Goal: Task Accomplishment & Management: Manage account settings

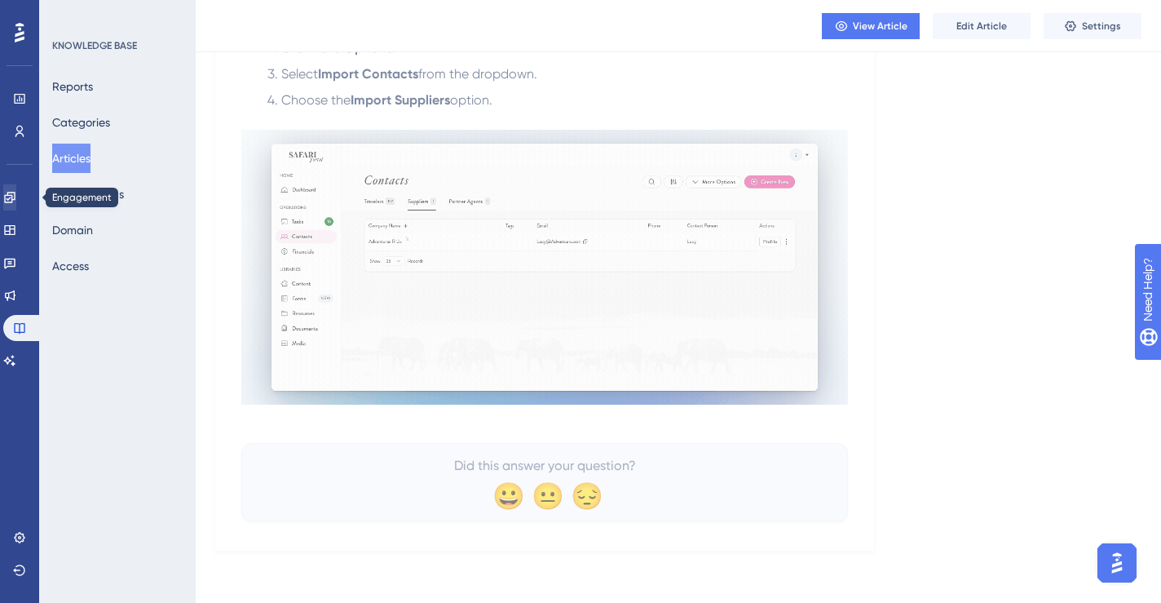
scroll to position [363, 0]
click at [15, 205] on link at bounding box center [9, 197] width 13 height 26
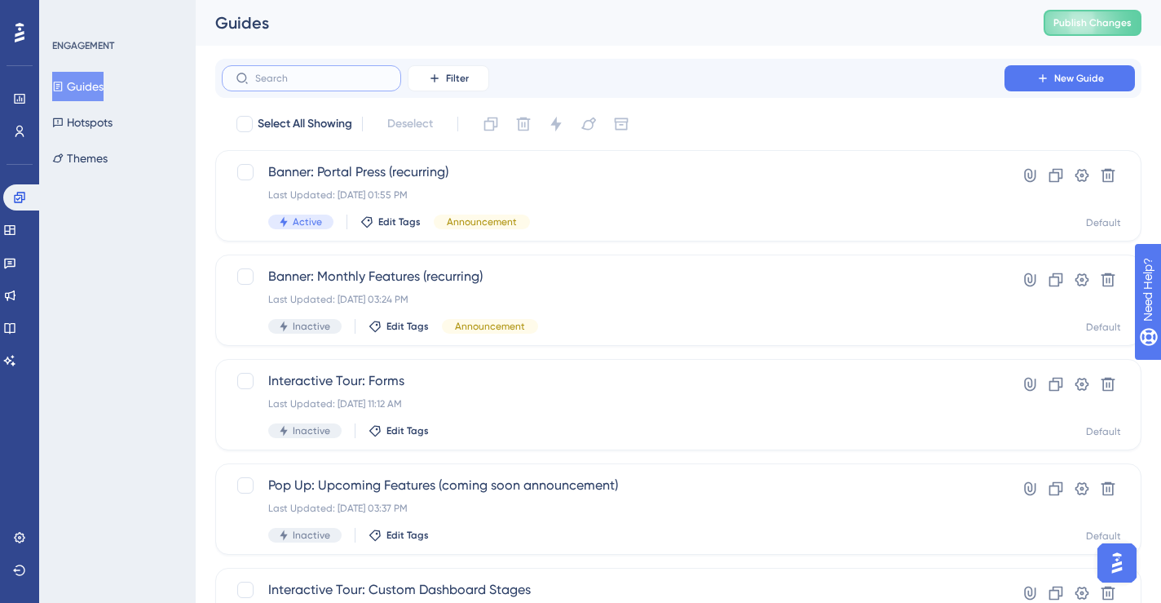
click at [326, 83] on input "text" at bounding box center [321, 78] width 132 height 11
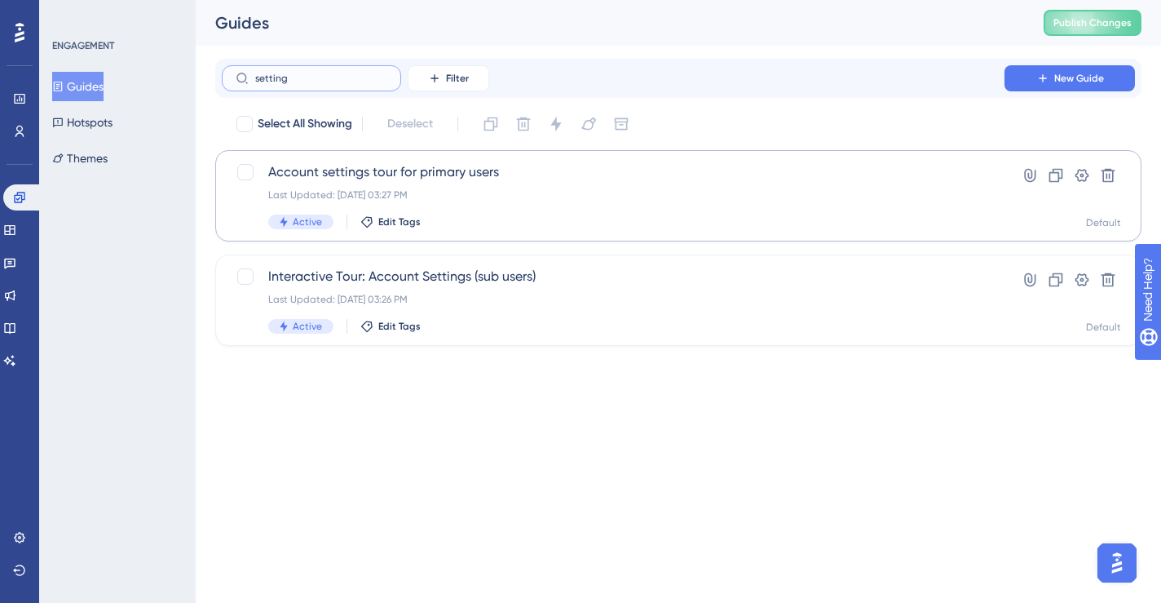
type input "setting"
click at [504, 190] on div "Last Updated: [DATE] 03:27 PM" at bounding box center [613, 194] width 690 height 13
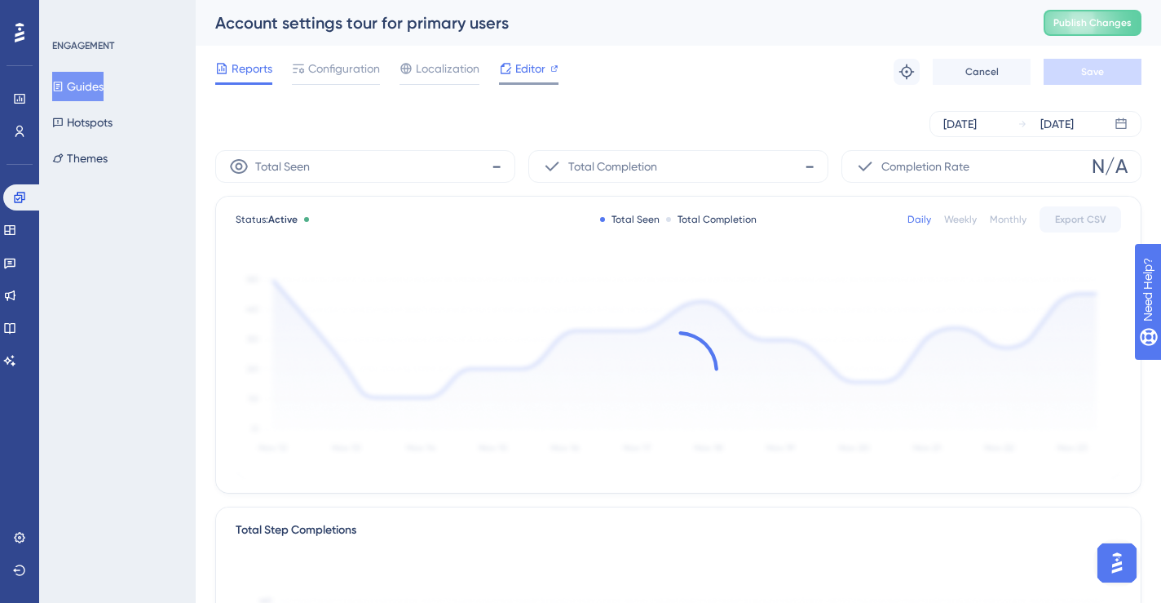
click at [509, 72] on icon at bounding box center [506, 68] width 11 height 11
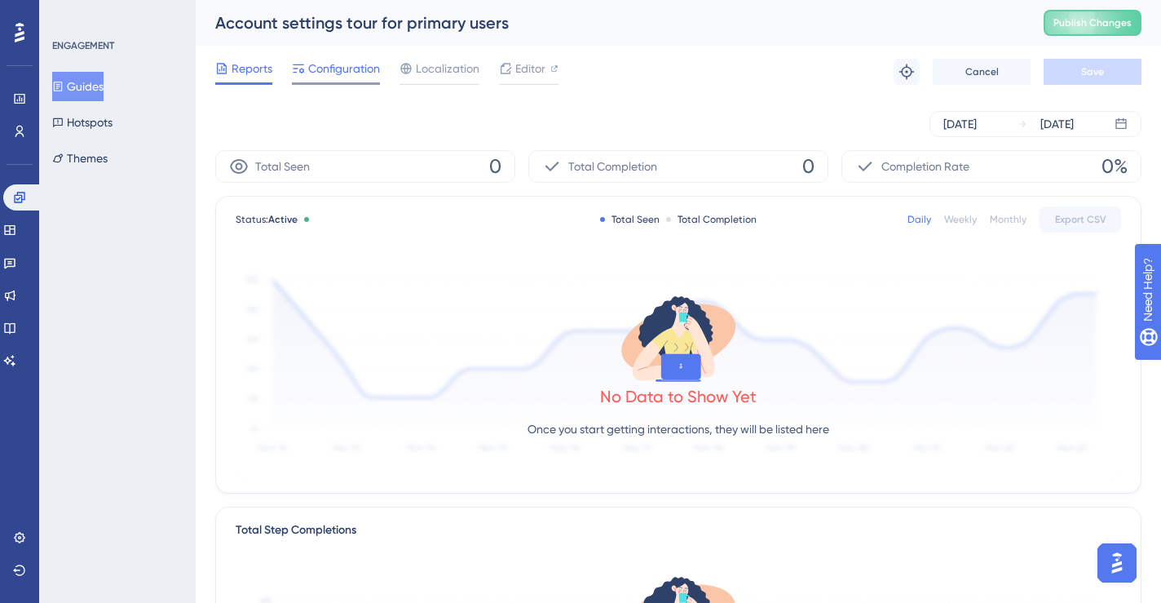
click at [348, 73] on span "Configuration" at bounding box center [344, 69] width 72 height 20
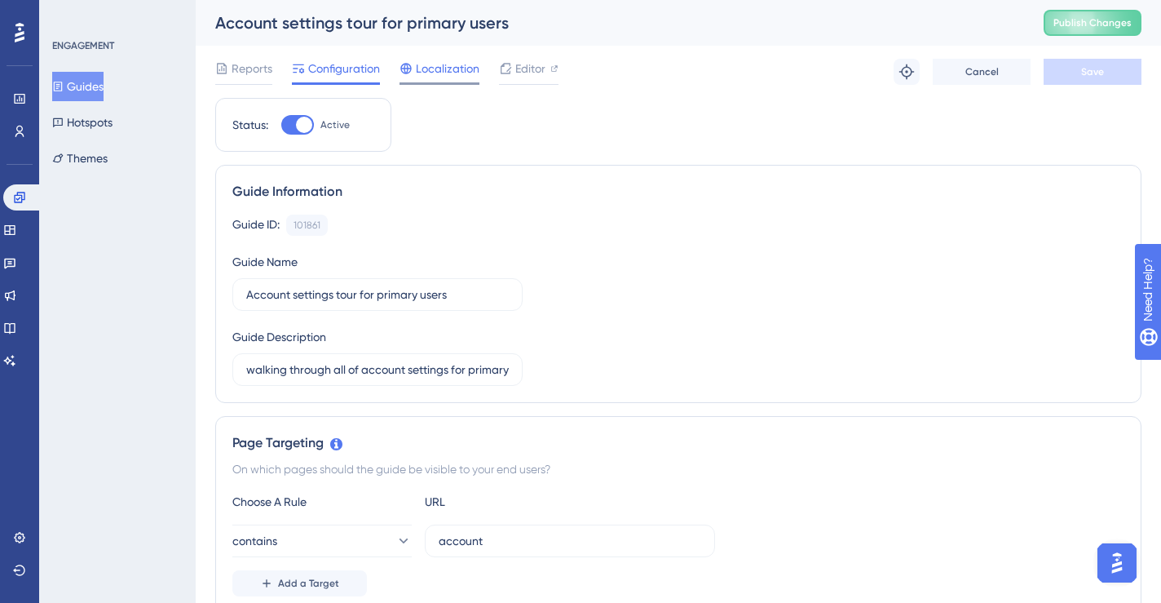
click at [444, 72] on span "Localization" at bounding box center [448, 69] width 64 height 20
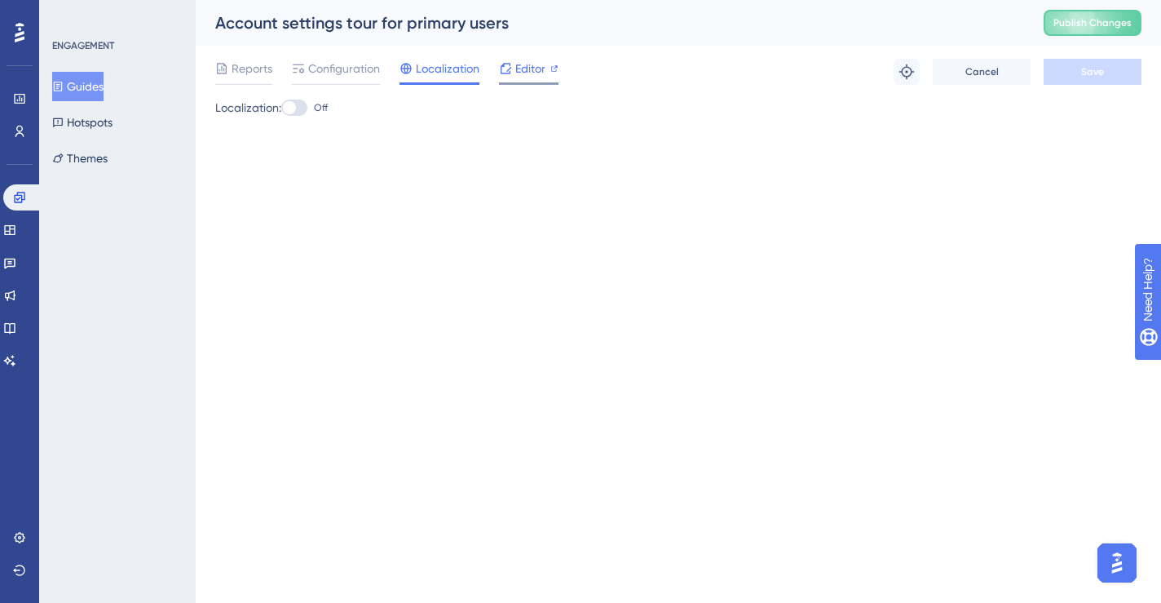
click at [526, 68] on span "Editor" at bounding box center [530, 69] width 30 height 20
click at [95, 86] on button "Guides" at bounding box center [77, 86] width 51 height 29
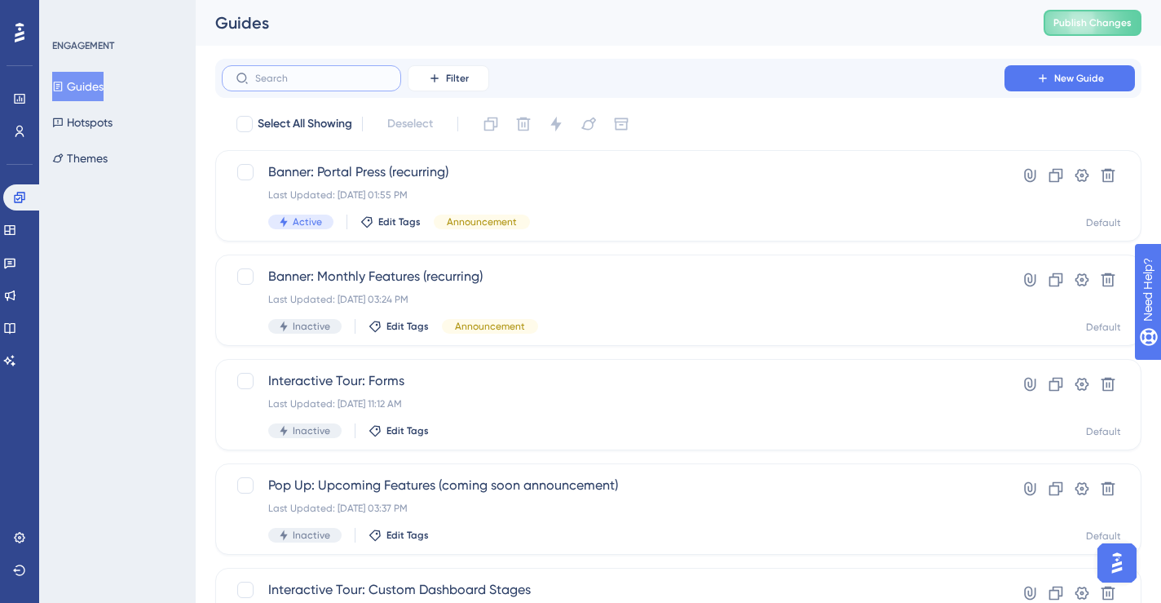
click at [338, 82] on input "text" at bounding box center [321, 78] width 132 height 11
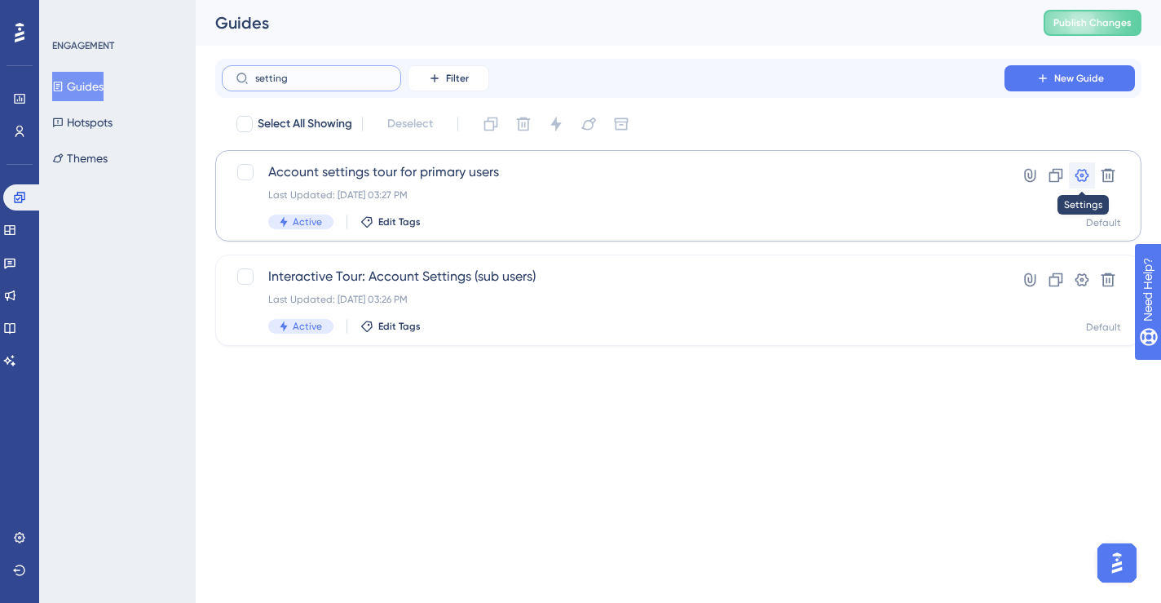
type input "setting"
click at [1084, 174] on icon at bounding box center [1082, 175] width 16 height 16
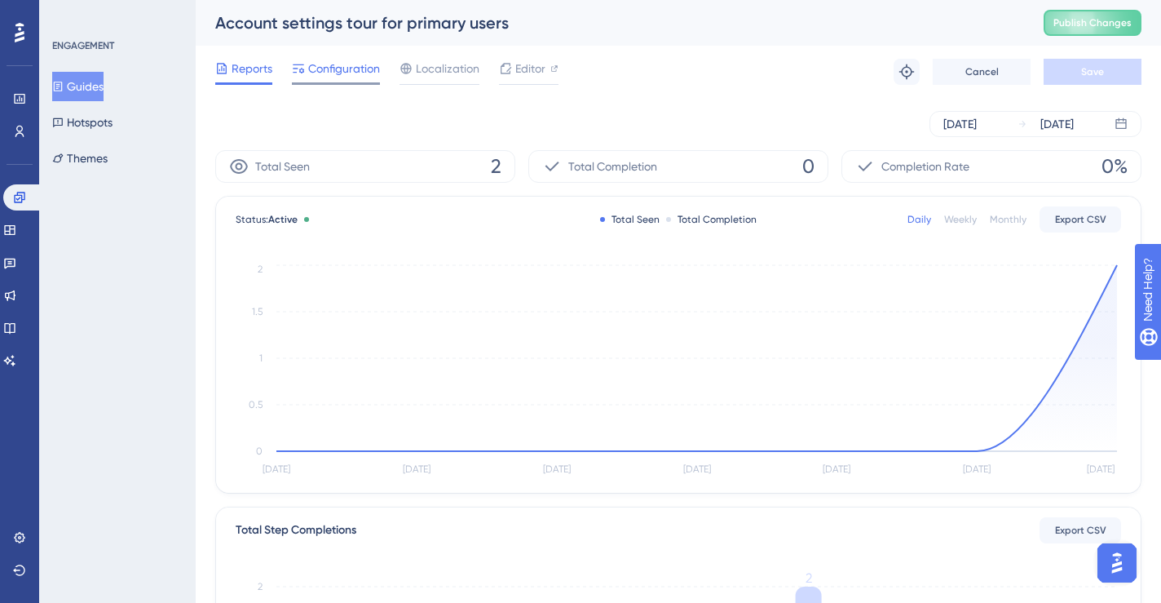
click at [342, 68] on span "Configuration" at bounding box center [344, 69] width 72 height 20
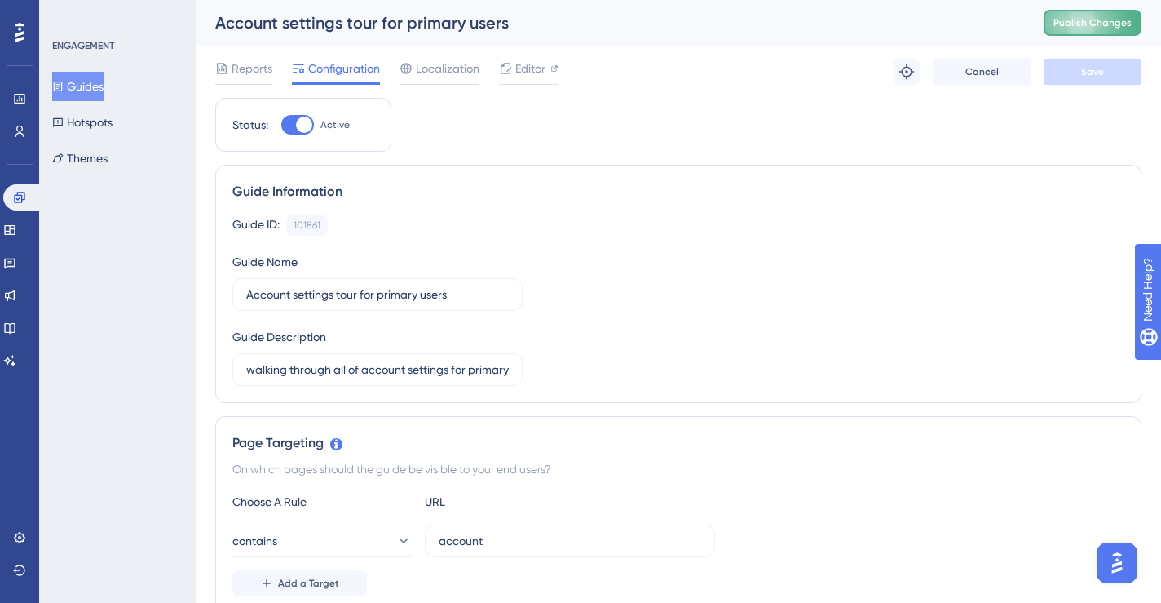
click at [1118, 22] on span "Publish Changes" at bounding box center [1093, 22] width 78 height 13
click at [15, 132] on icon at bounding box center [19, 131] width 13 height 13
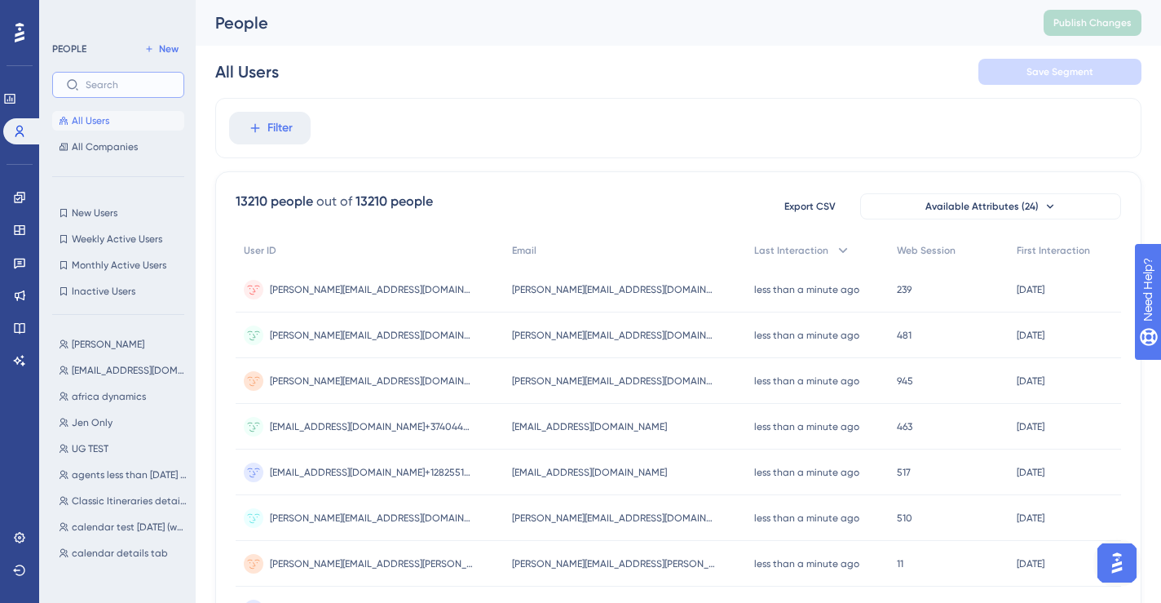
click at [139, 83] on input "text" at bounding box center [128, 84] width 85 height 11
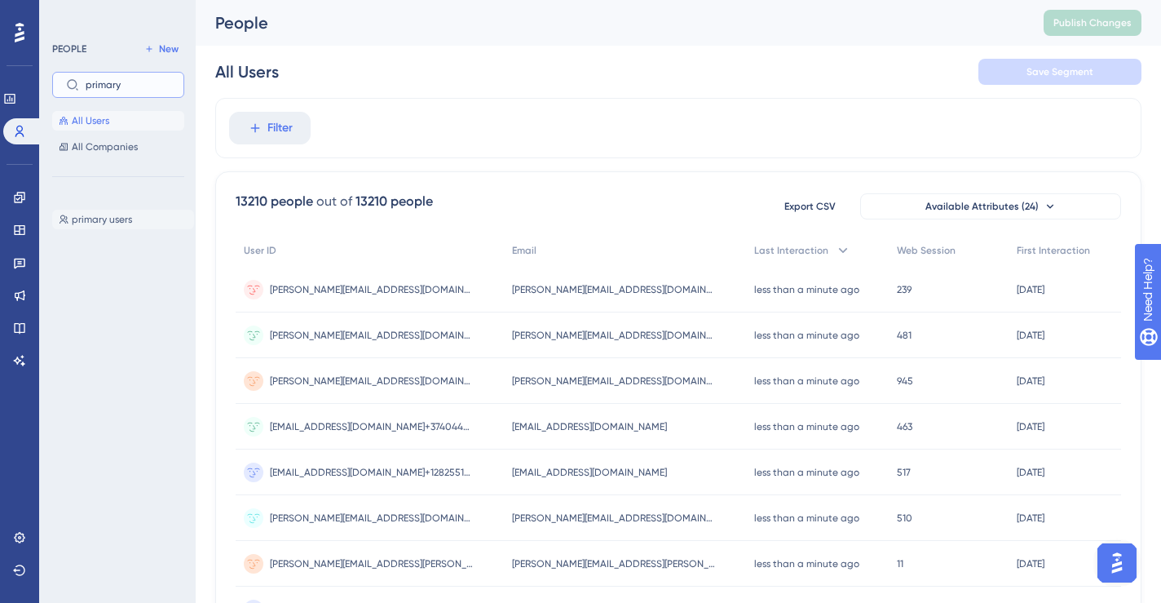
type input "primary"
click at [111, 219] on span "primary users" at bounding box center [102, 219] width 60 height 13
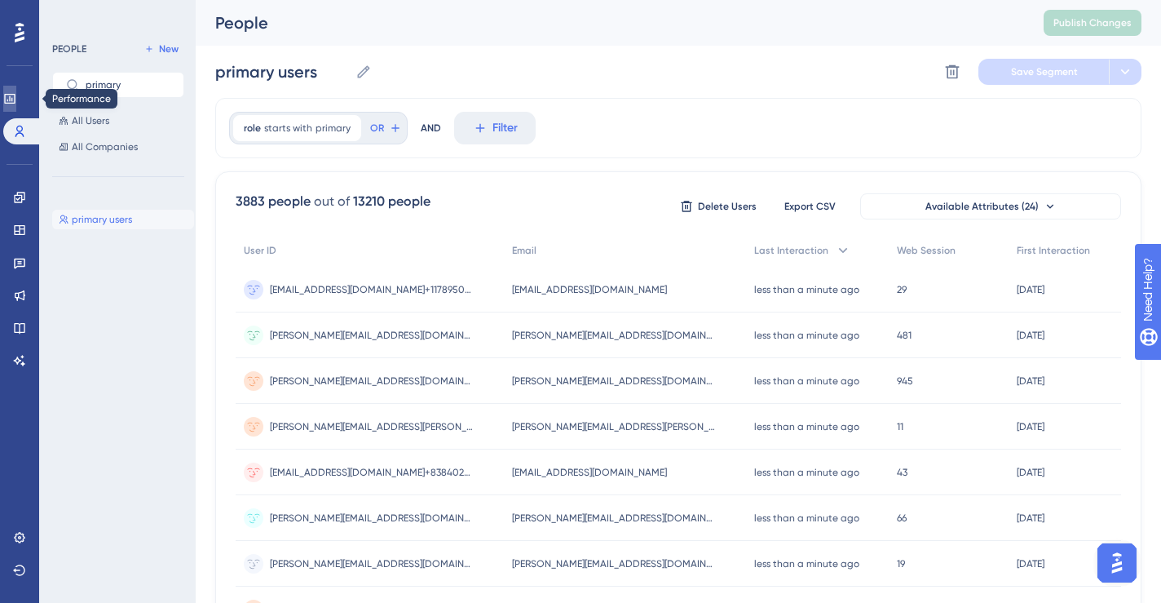
click at [14, 102] on icon at bounding box center [9, 99] width 11 height 10
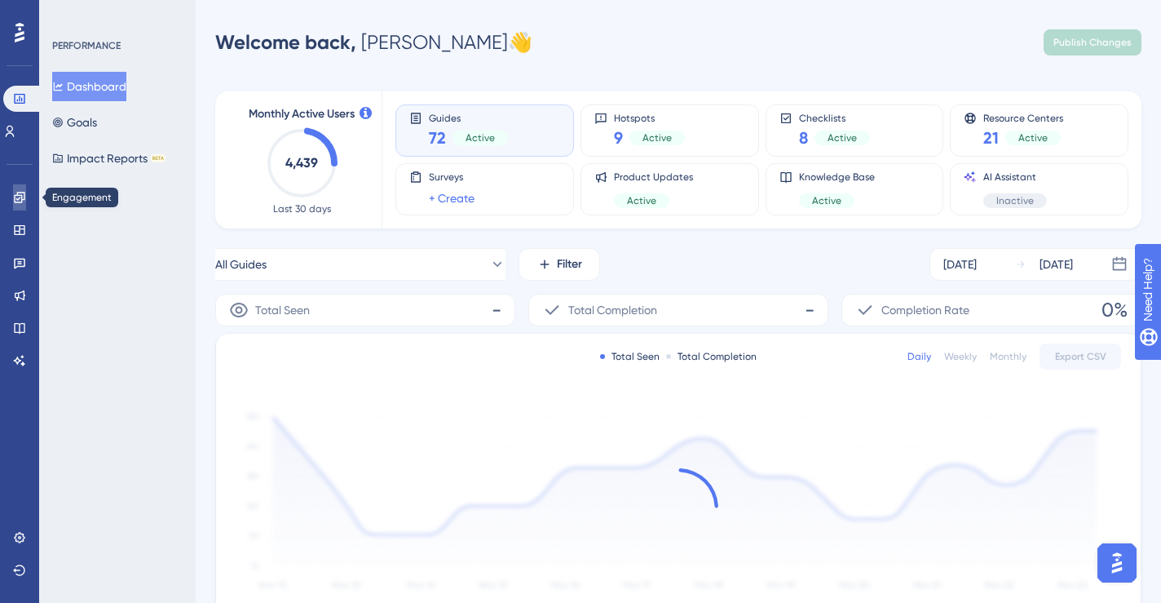
click at [21, 192] on icon at bounding box center [19, 197] width 11 height 11
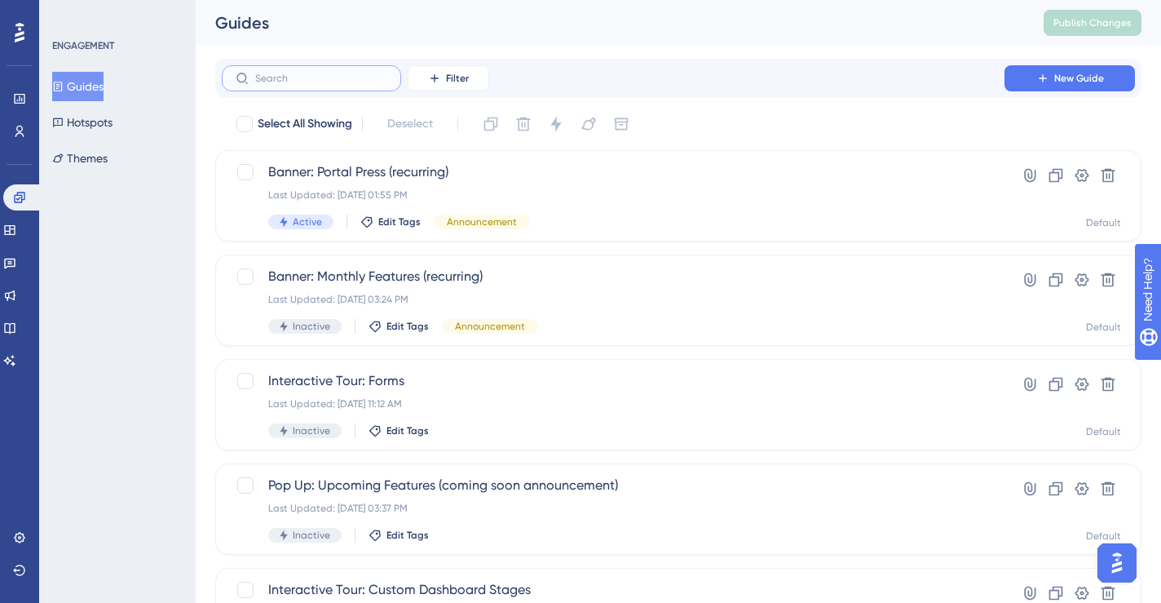
click at [310, 79] on input "text" at bounding box center [321, 78] width 132 height 11
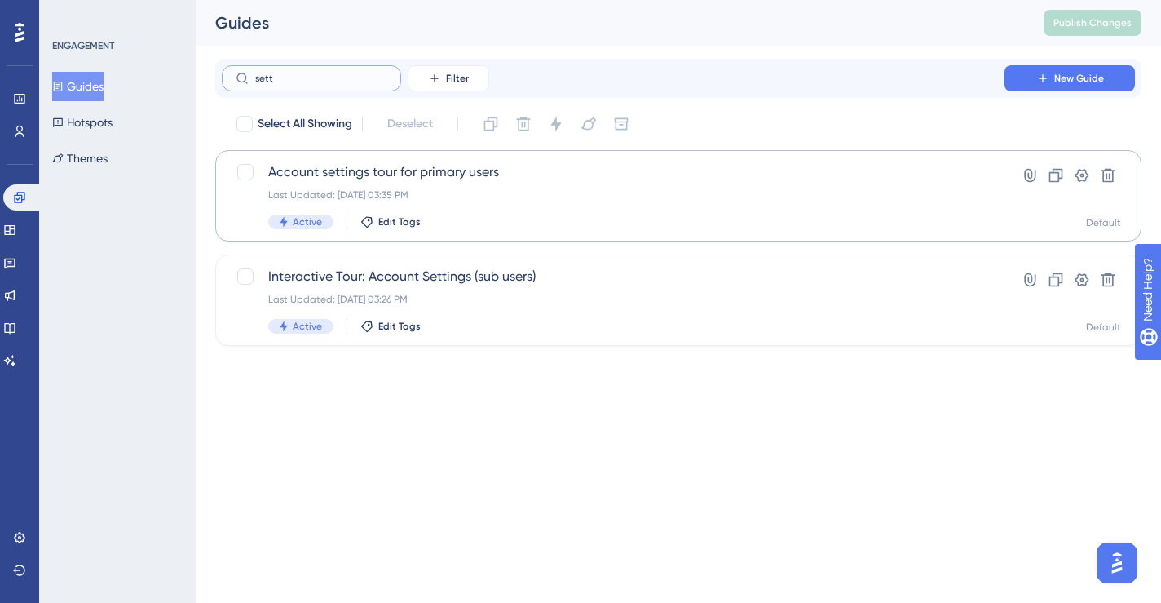
type input "sett"
click at [487, 192] on div "Last Updated: [DATE] 03:35 PM" at bounding box center [613, 194] width 690 height 13
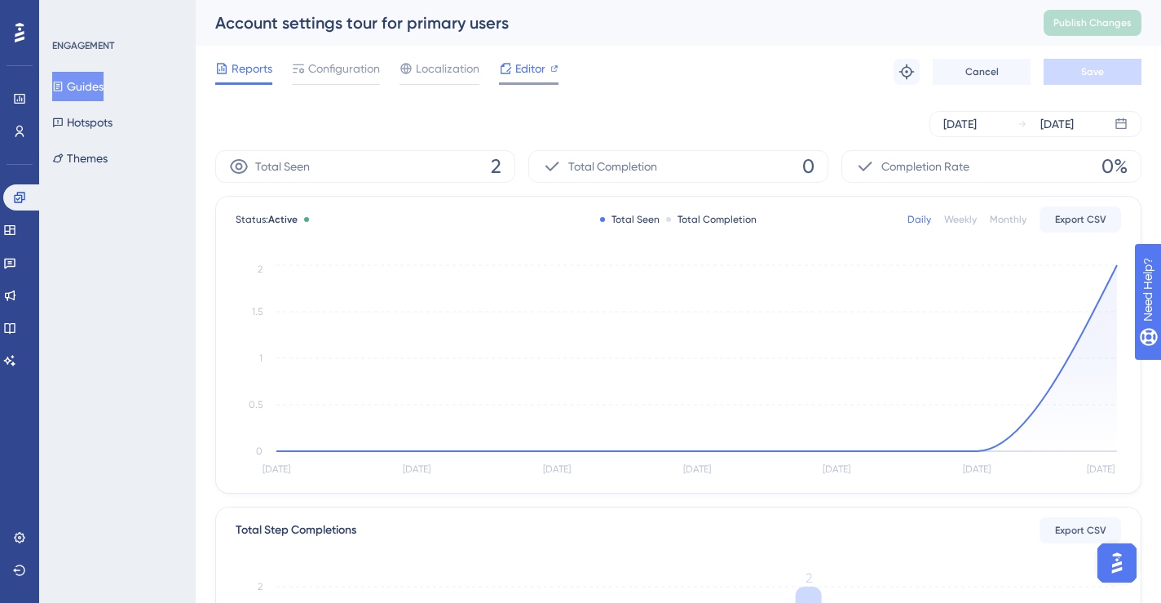
click at [509, 69] on icon at bounding box center [505, 68] width 13 height 13
click at [85, 86] on button "Guides" at bounding box center [77, 86] width 51 height 29
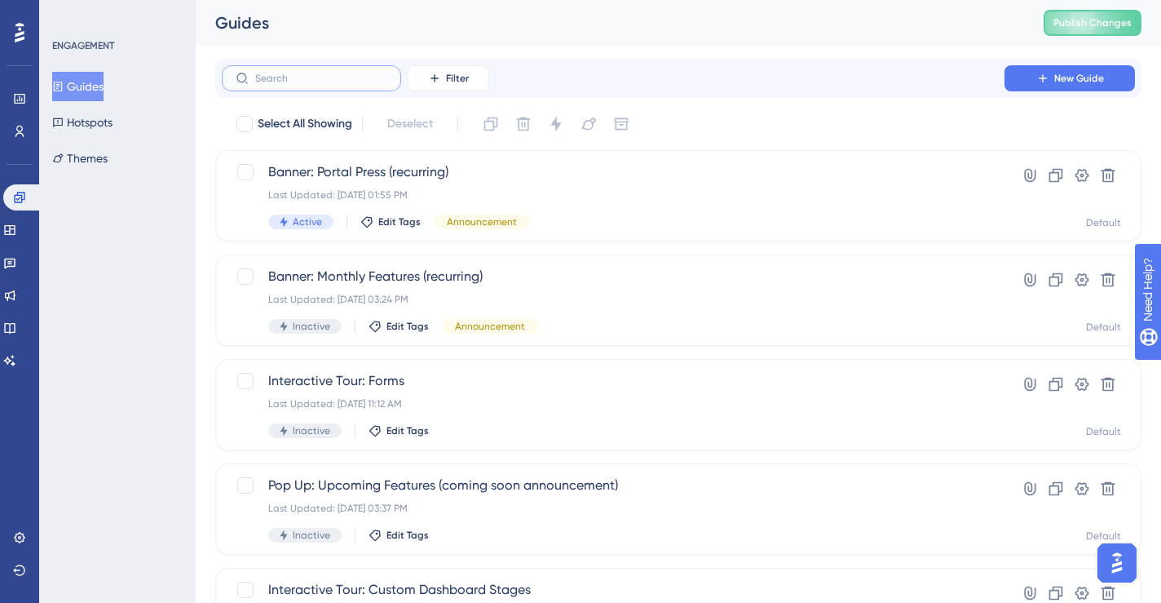
click at [328, 81] on input "text" at bounding box center [321, 78] width 132 height 11
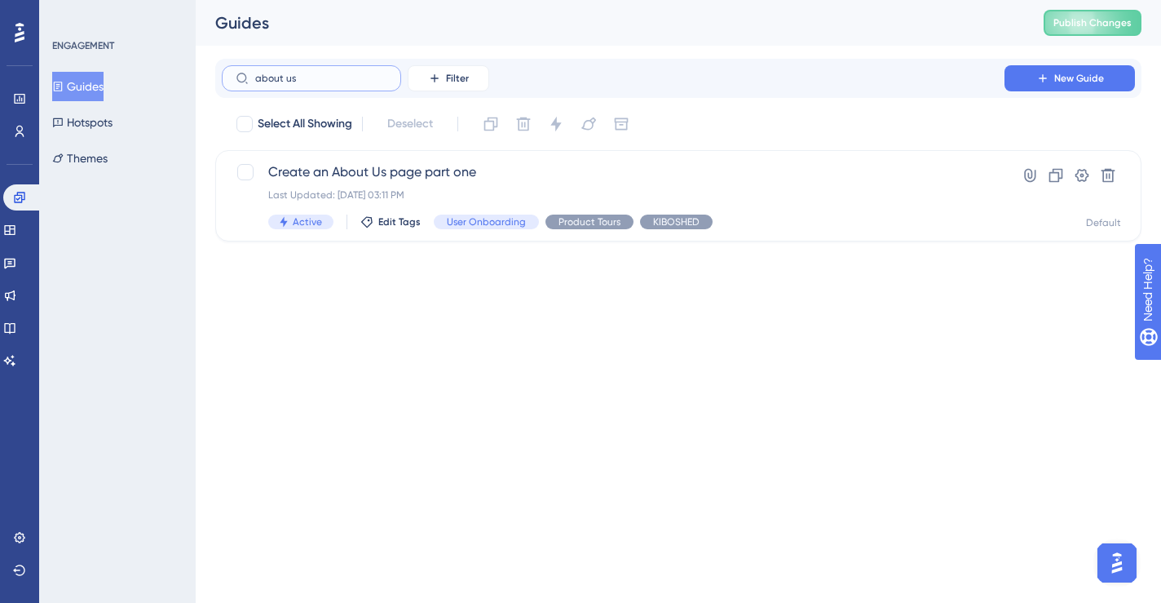
type input "about us"
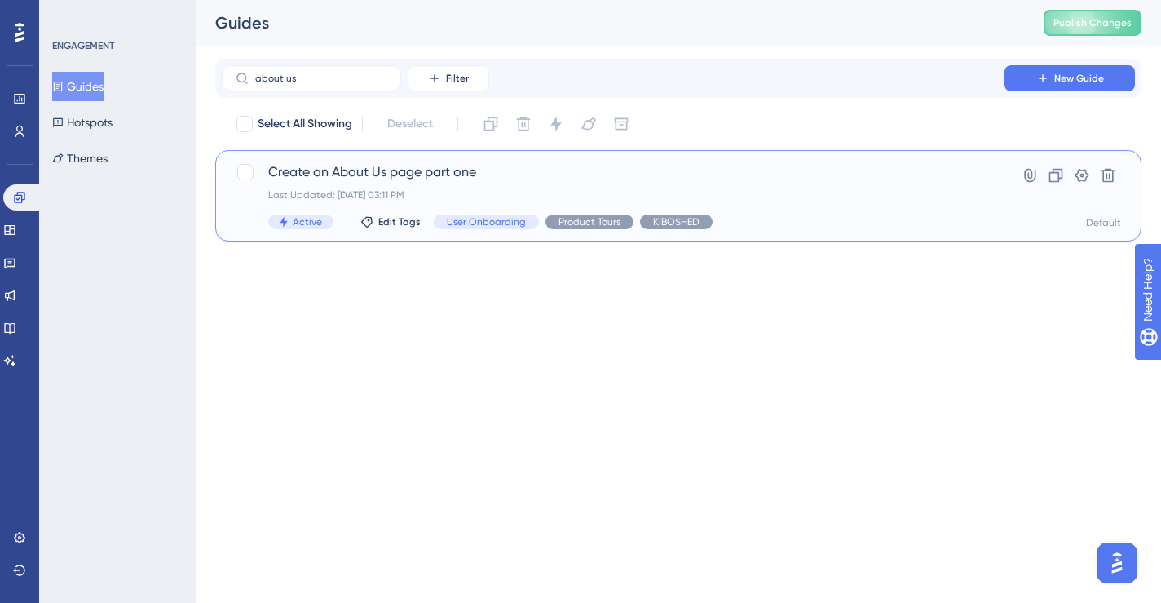
click at [453, 170] on span "Create an About Us page part one" at bounding box center [613, 172] width 690 height 20
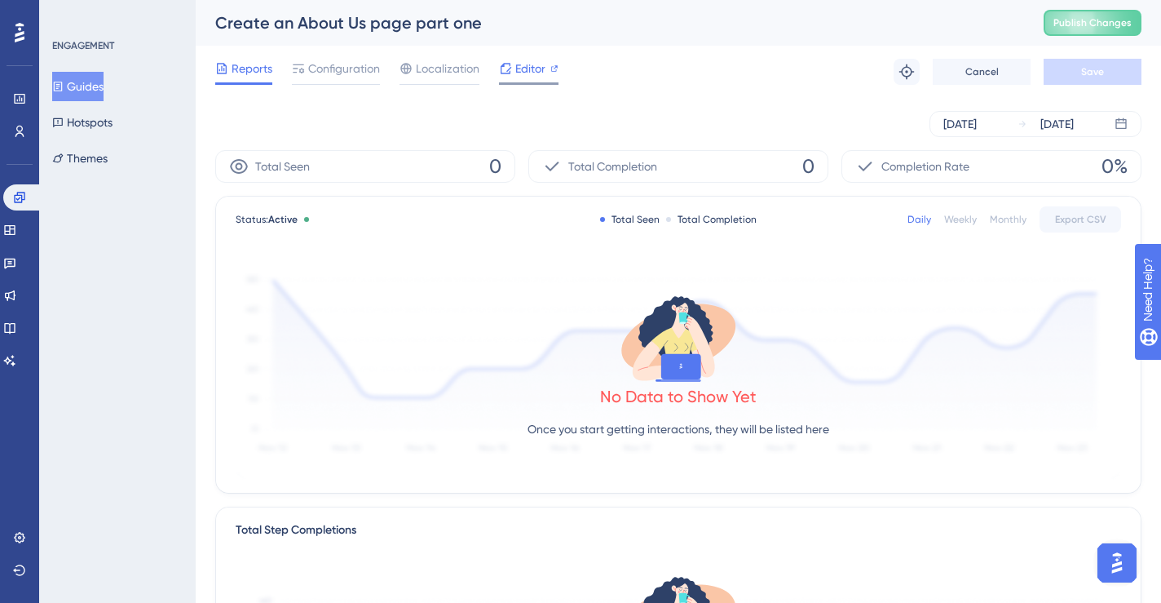
click at [511, 73] on div "Editor" at bounding box center [529, 69] width 60 height 20
click at [342, 74] on span "Configuration" at bounding box center [344, 69] width 72 height 20
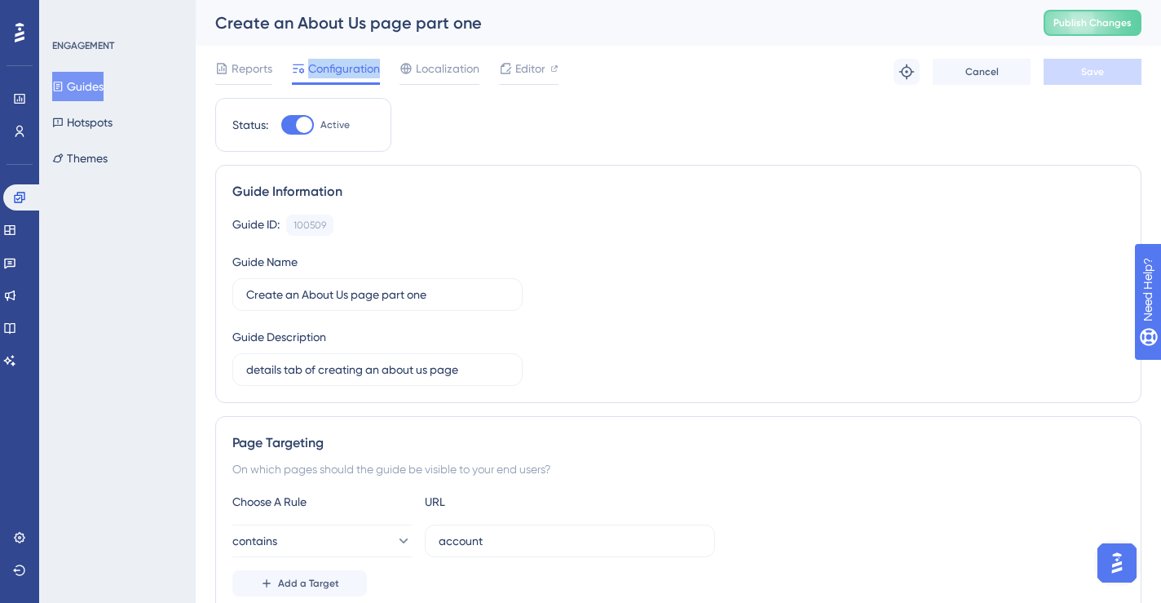
click at [342, 74] on span "Configuration" at bounding box center [344, 69] width 72 height 20
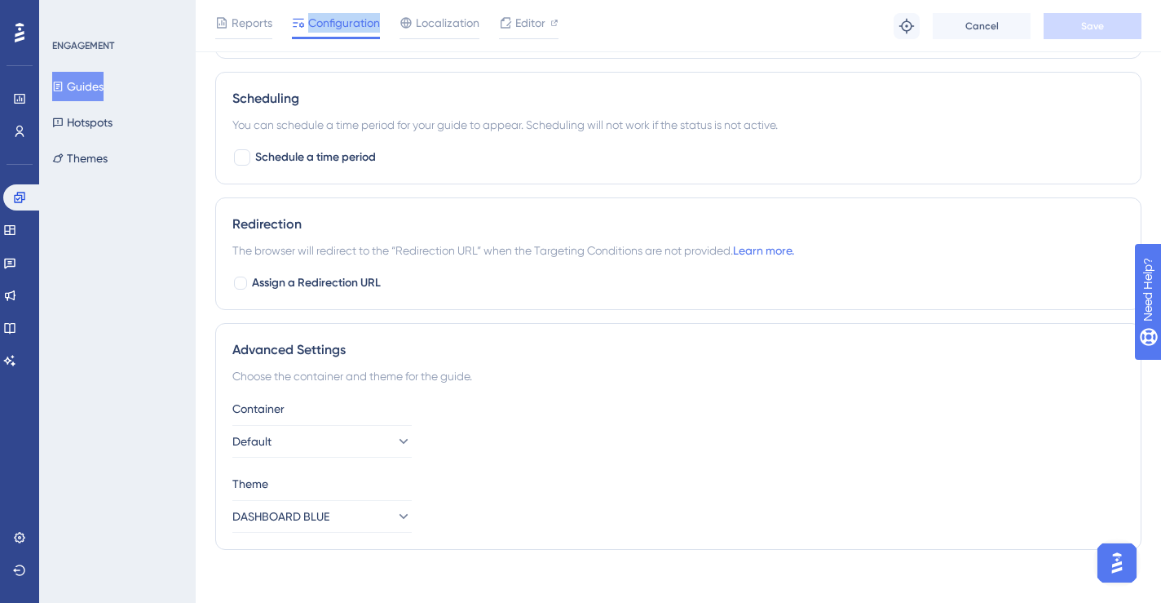
scroll to position [880, 0]
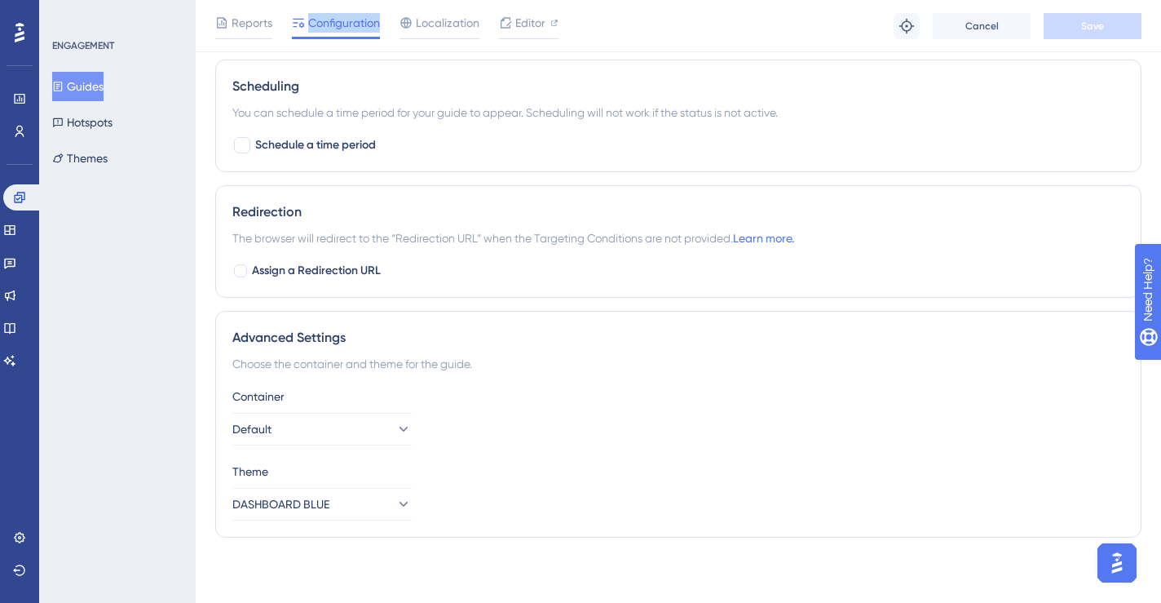
click at [95, 86] on button "Guides" at bounding box center [77, 86] width 51 height 29
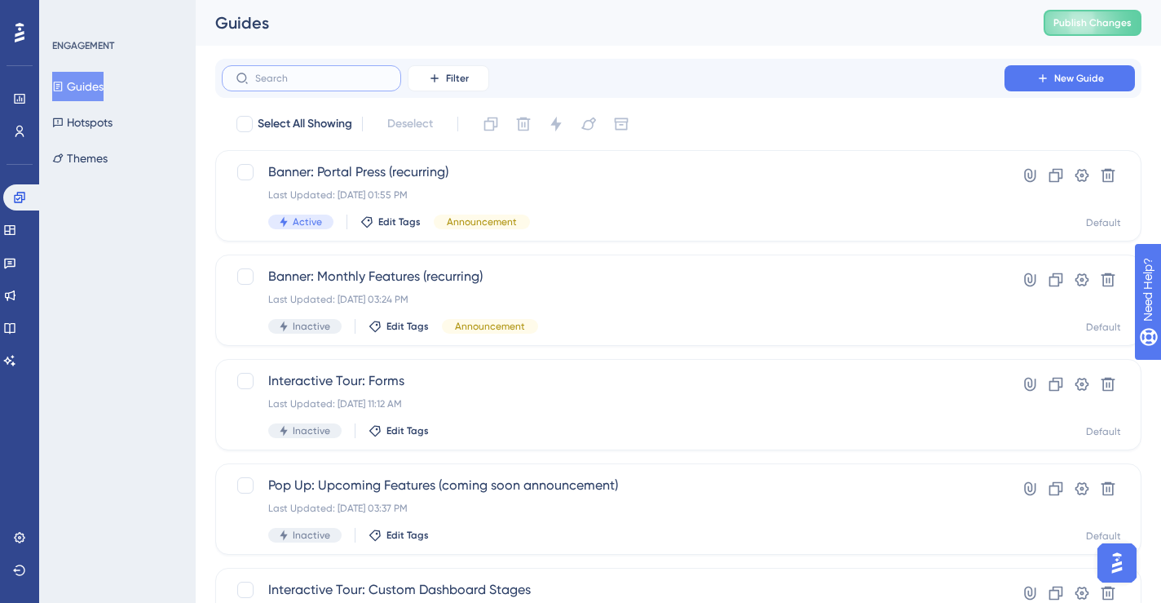
click at [273, 77] on input "text" at bounding box center [321, 78] width 132 height 11
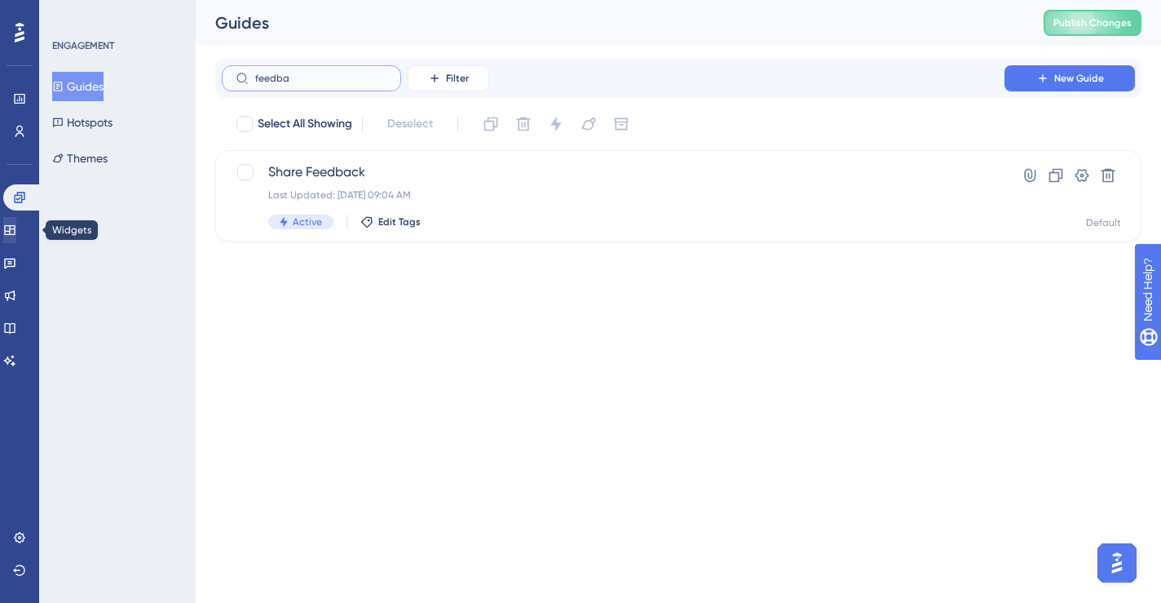
type input "feedba"
click at [15, 230] on icon at bounding box center [9, 230] width 11 height 10
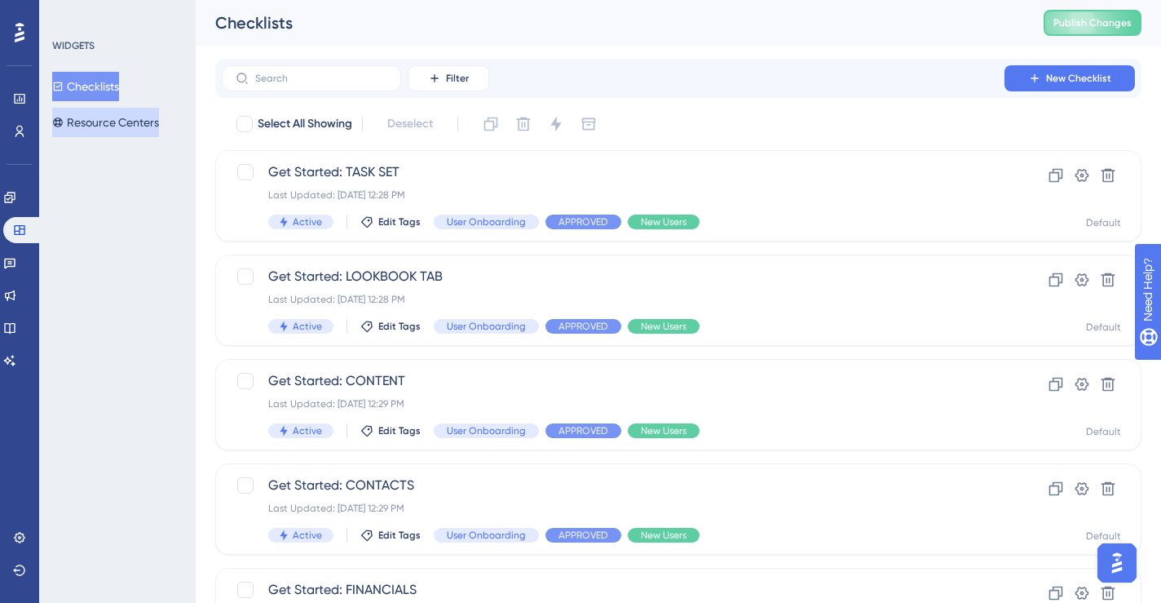
click at [123, 121] on button "Resource Centers" at bounding box center [105, 122] width 107 height 29
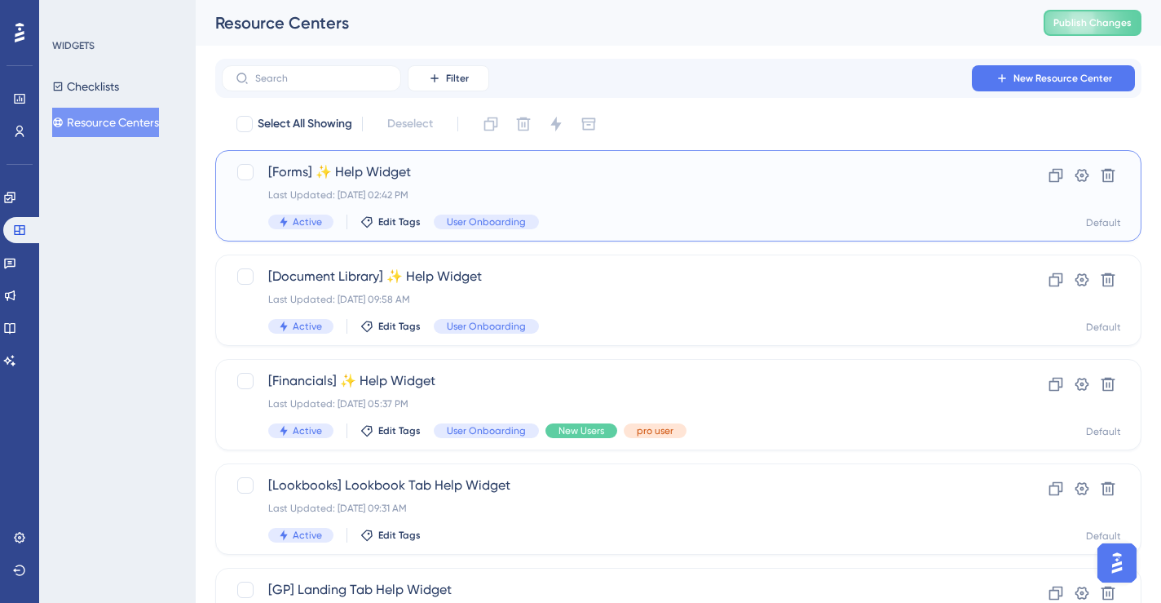
click at [318, 180] on span "[Forms] ✨ Help Widget" at bounding box center [613, 172] width 690 height 20
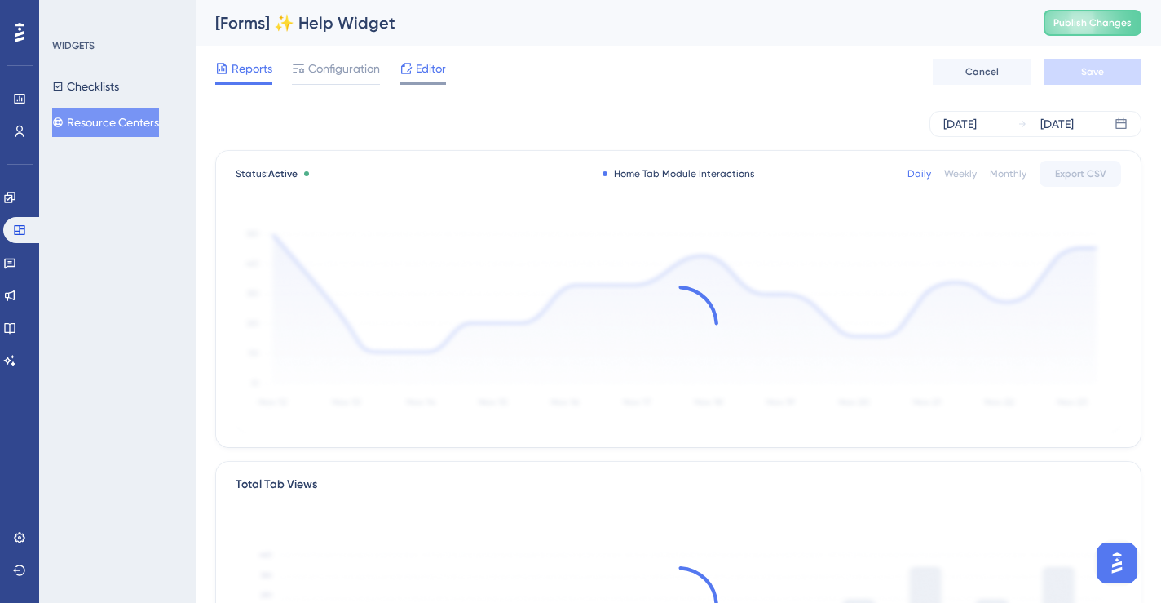
click at [424, 70] on span "Editor" at bounding box center [431, 69] width 30 height 20
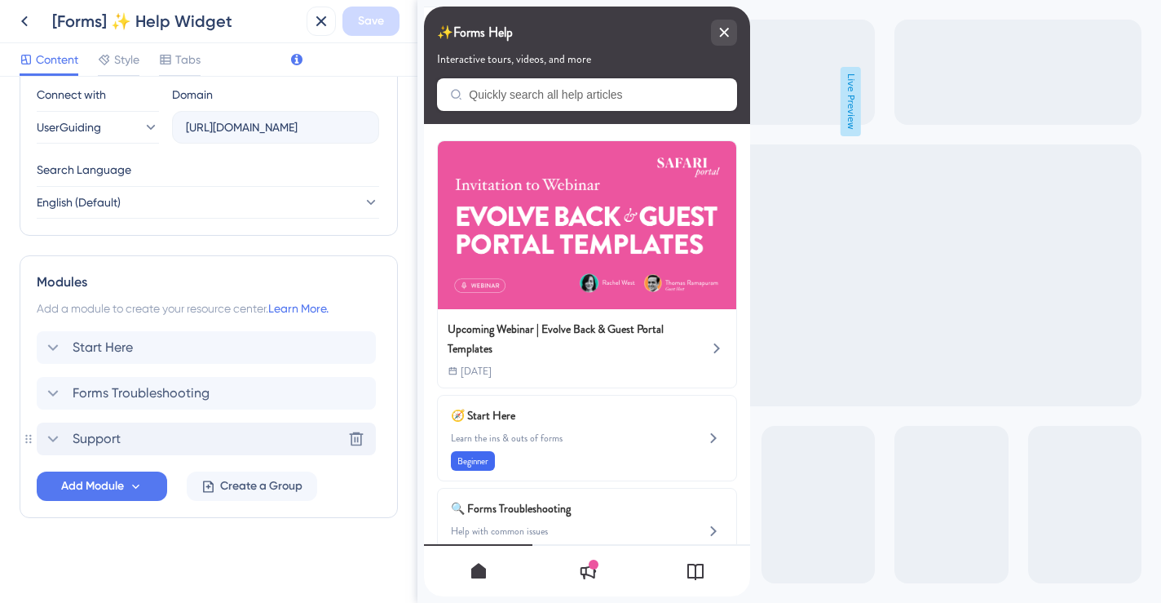
click at [179, 448] on div "Support Delete" at bounding box center [206, 438] width 339 height 33
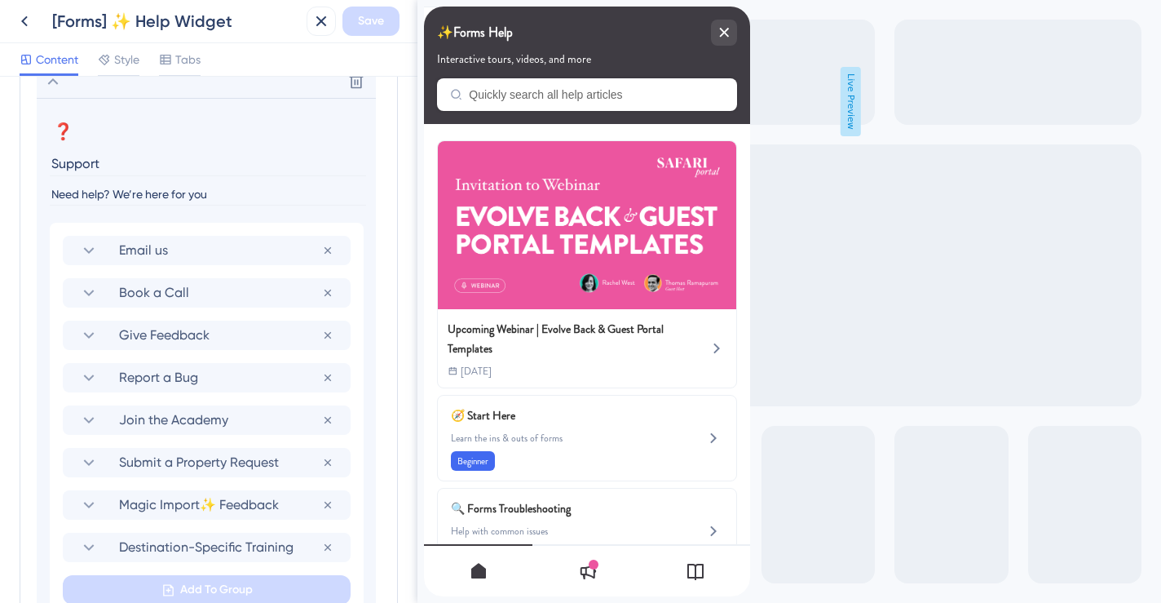
scroll to position [959, 0]
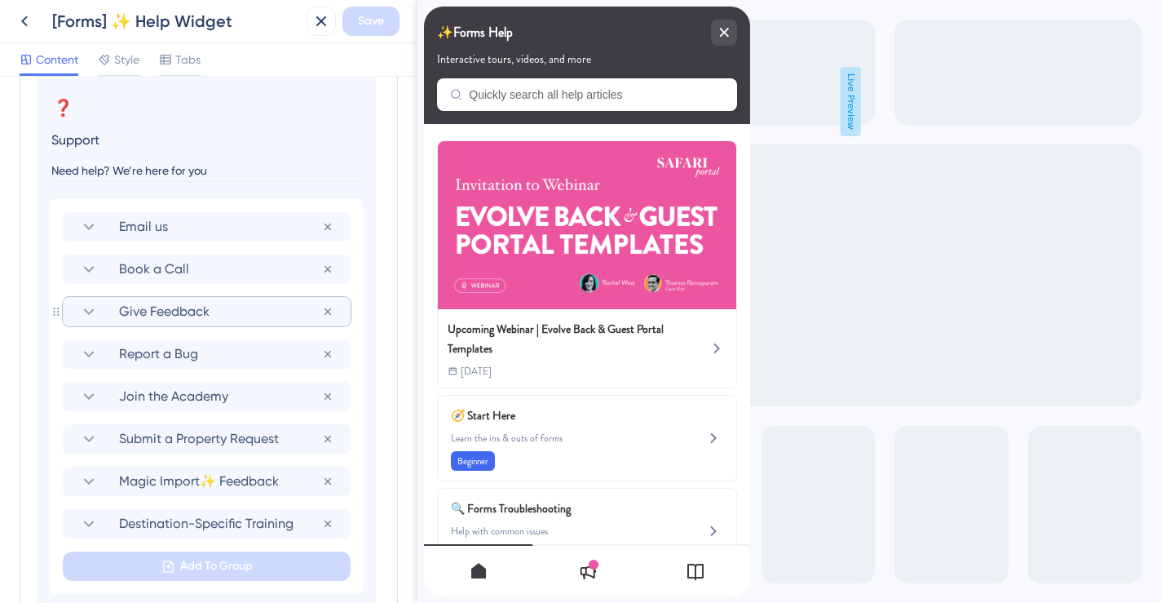
click at [218, 311] on span "Give Feedback" at bounding box center [220, 312] width 203 height 20
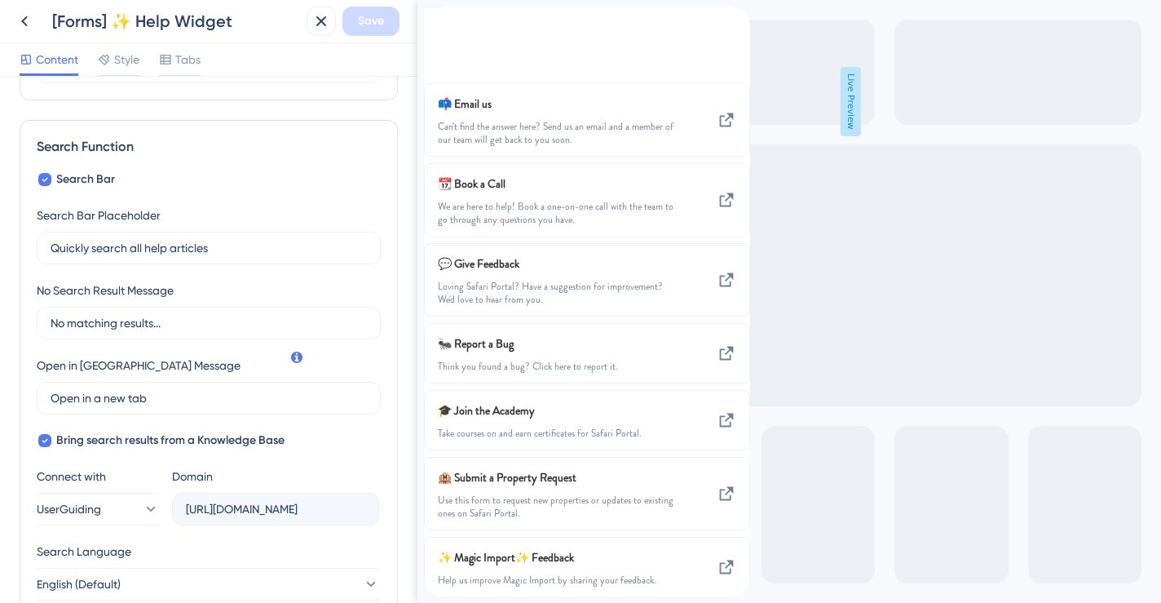
scroll to position [0, 0]
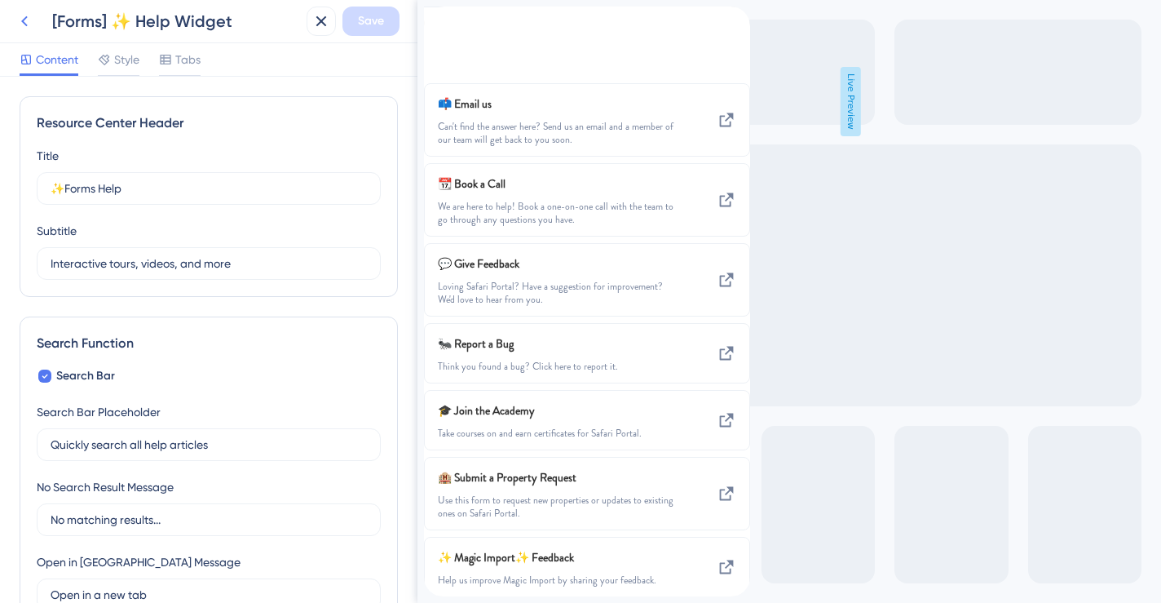
click at [28, 24] on icon at bounding box center [25, 21] width 20 height 20
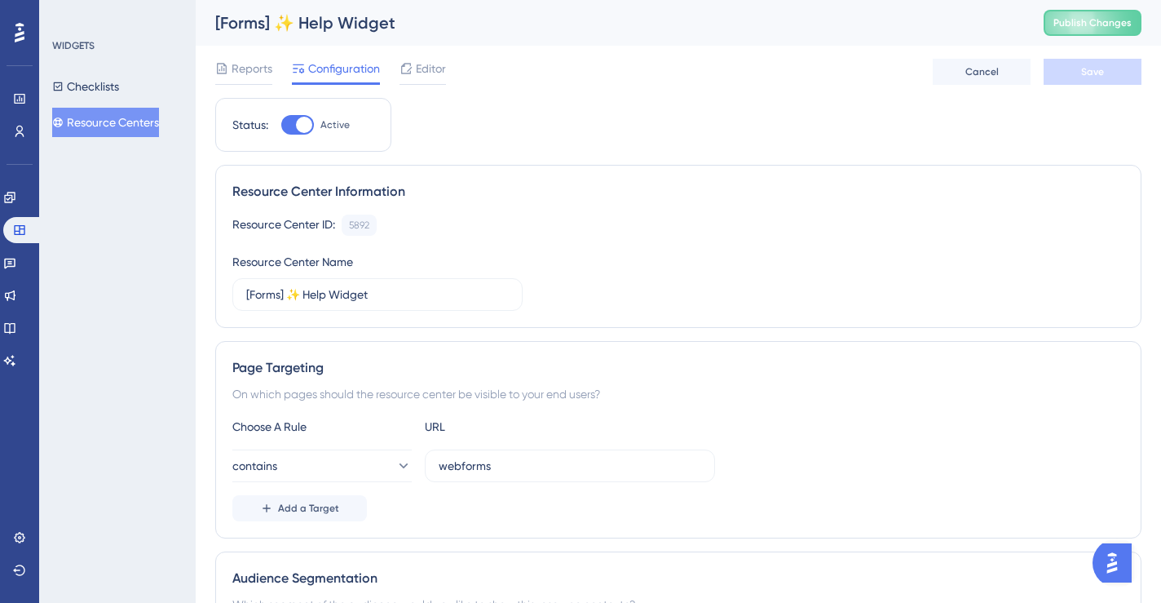
click at [126, 121] on button "Resource Centers" at bounding box center [105, 122] width 107 height 29
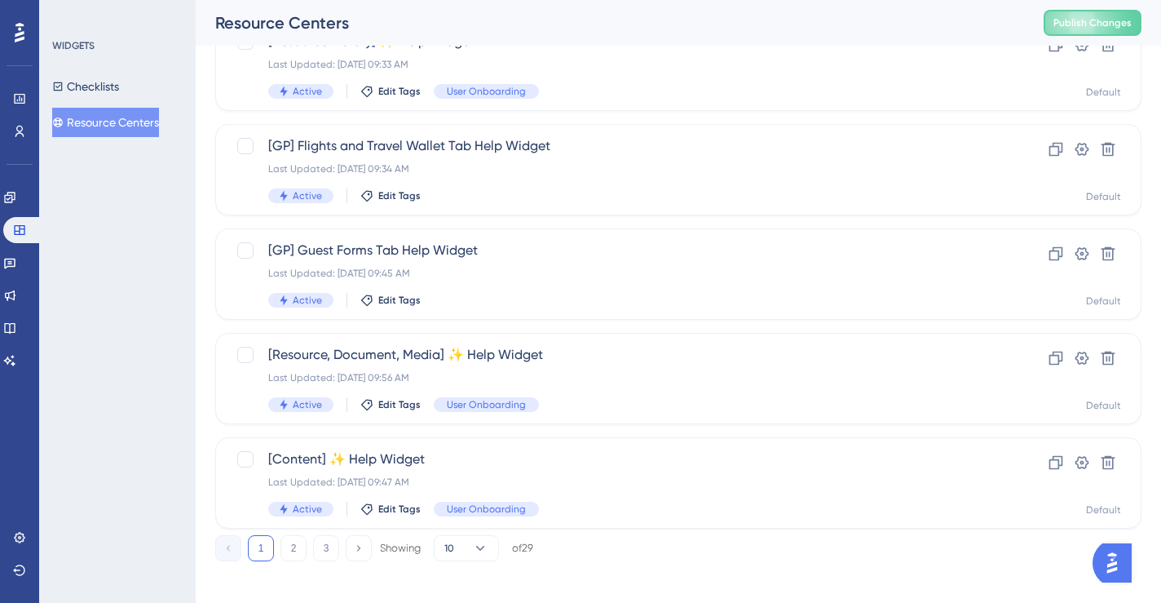
scroll to position [663, 0]
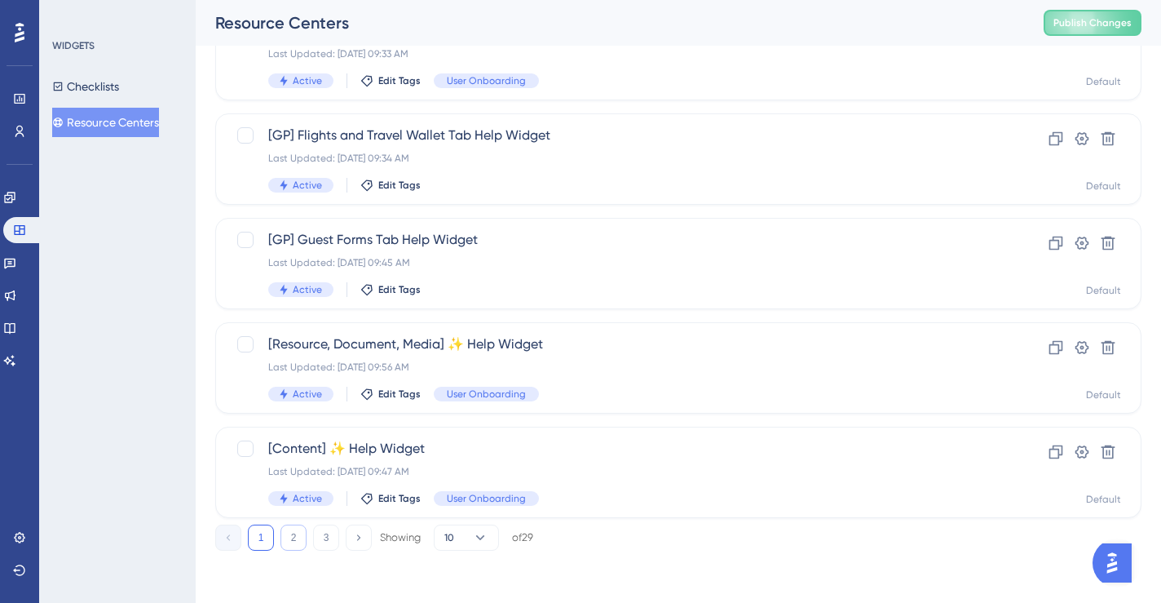
click at [294, 539] on button "2" at bounding box center [293, 537] width 26 height 26
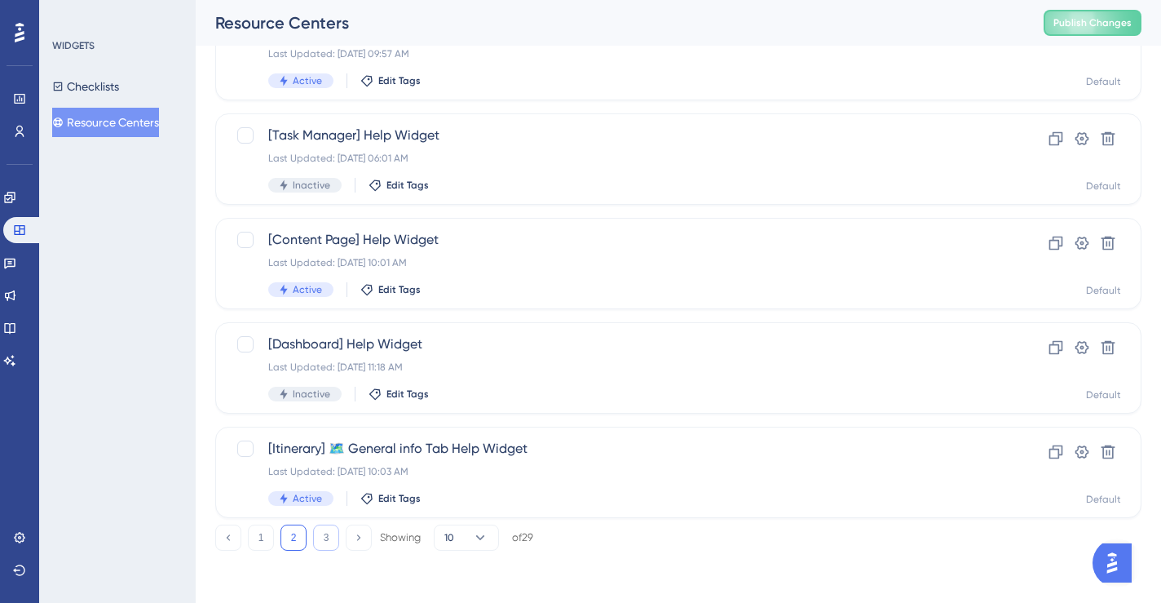
click at [324, 539] on button "3" at bounding box center [326, 537] width 26 height 26
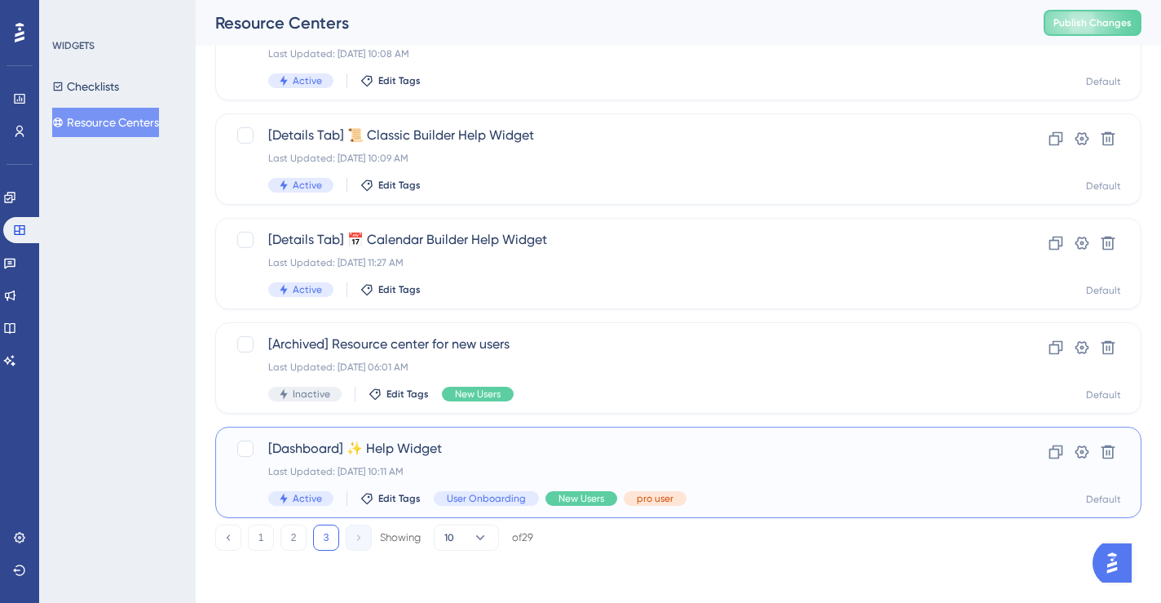
click at [364, 457] on span "[Dashboard] ✨ Help Widget" at bounding box center [613, 449] width 690 height 20
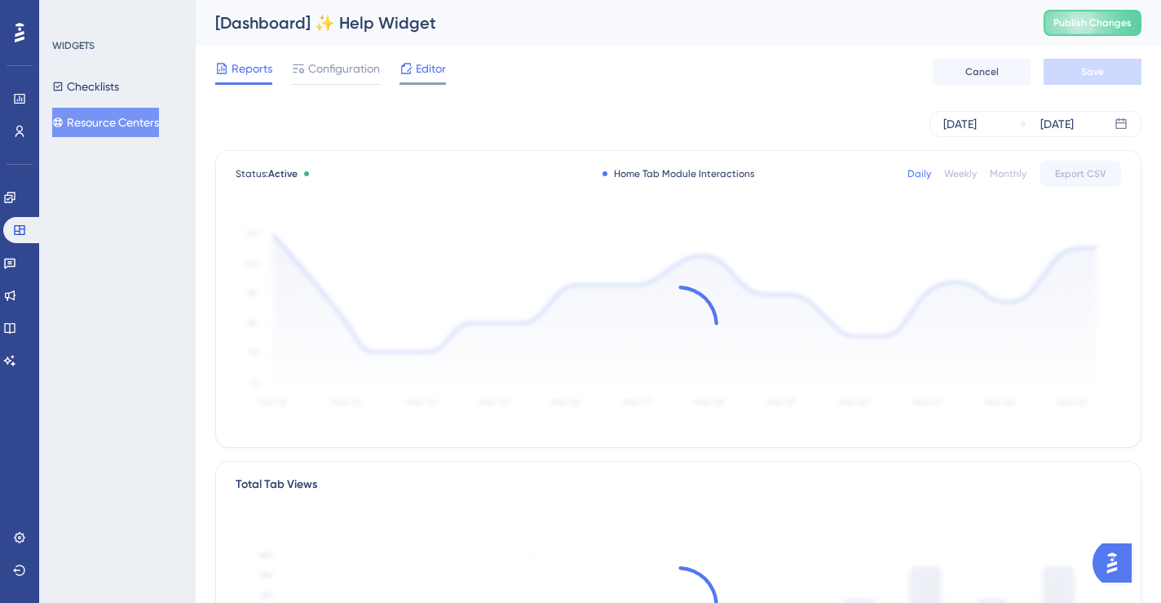
click at [411, 65] on icon at bounding box center [406, 68] width 13 height 13
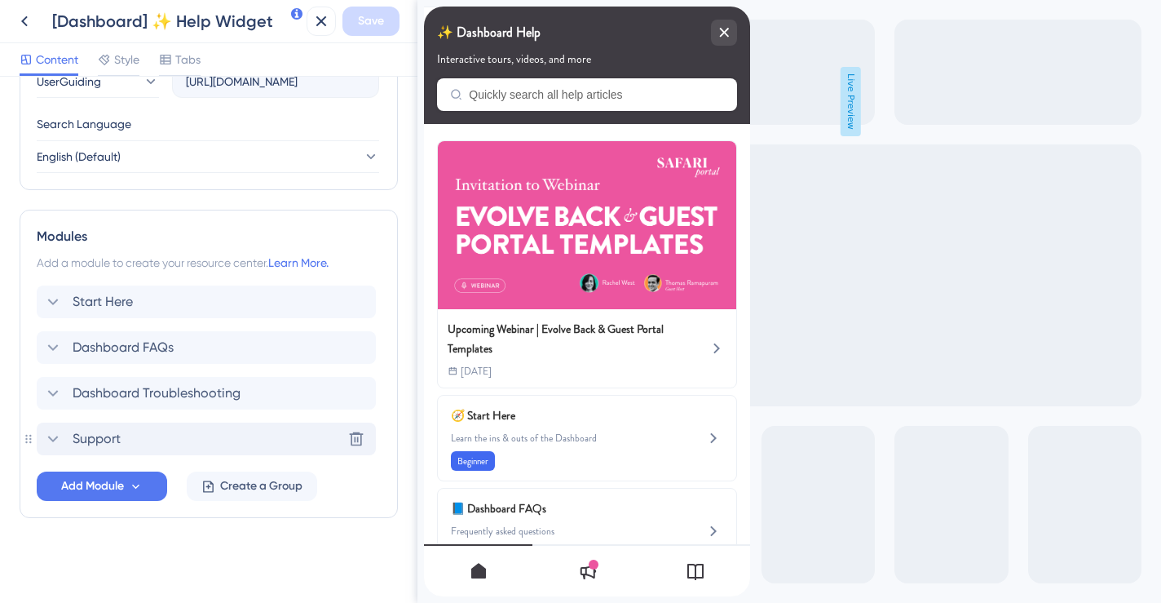
click at [120, 434] on span "Support" at bounding box center [97, 439] width 48 height 20
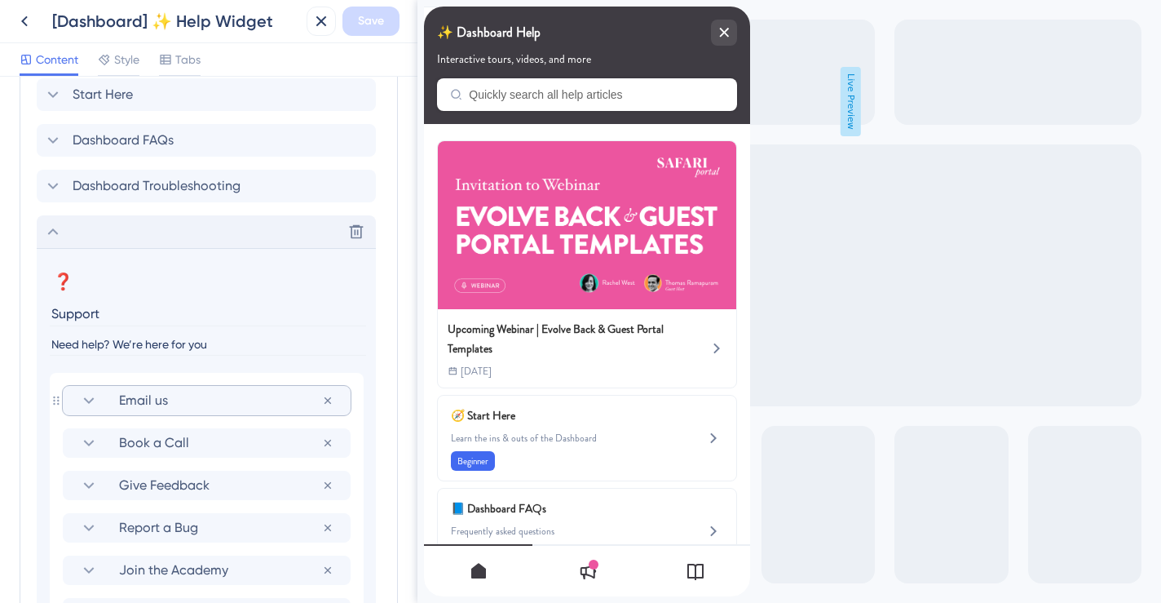
scroll to position [895, 0]
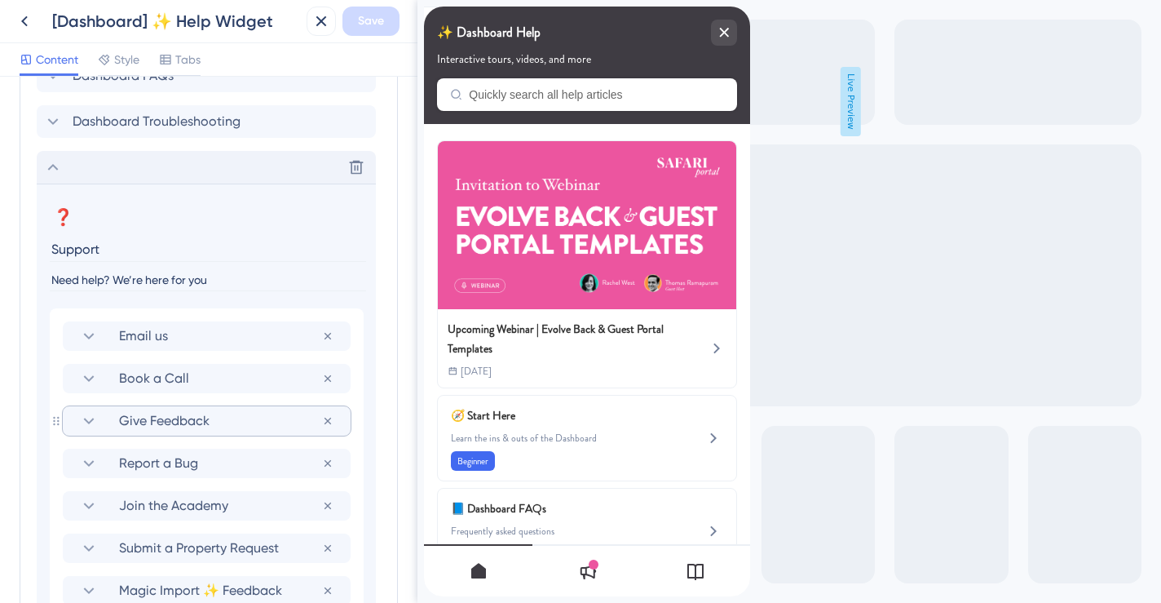
click at [145, 422] on span "Give Feedback" at bounding box center [220, 421] width 203 height 20
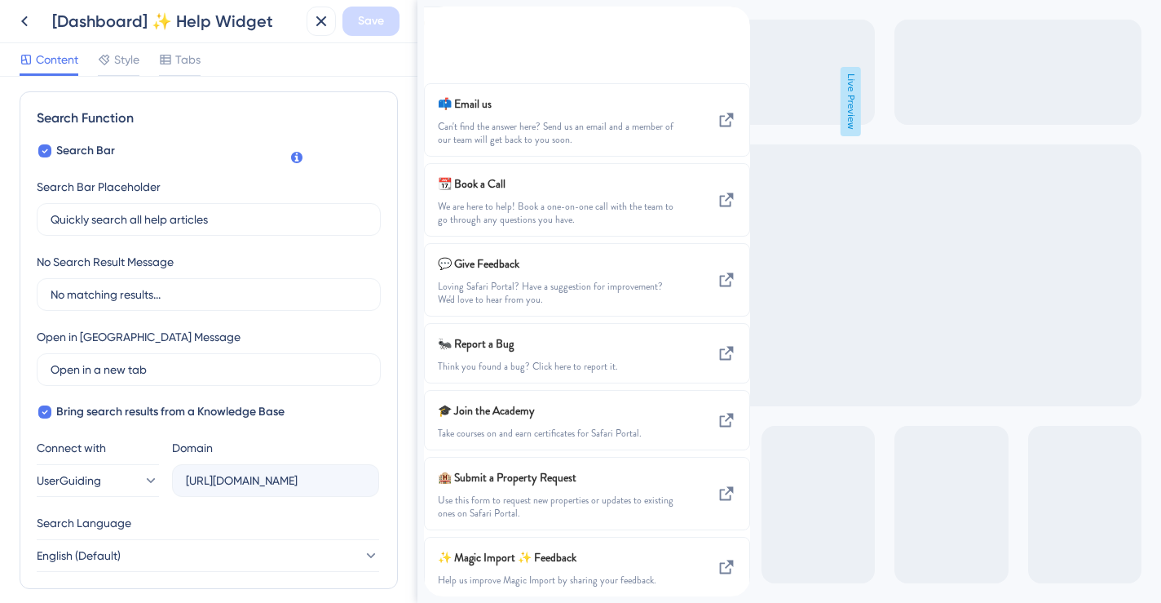
scroll to position [0, 0]
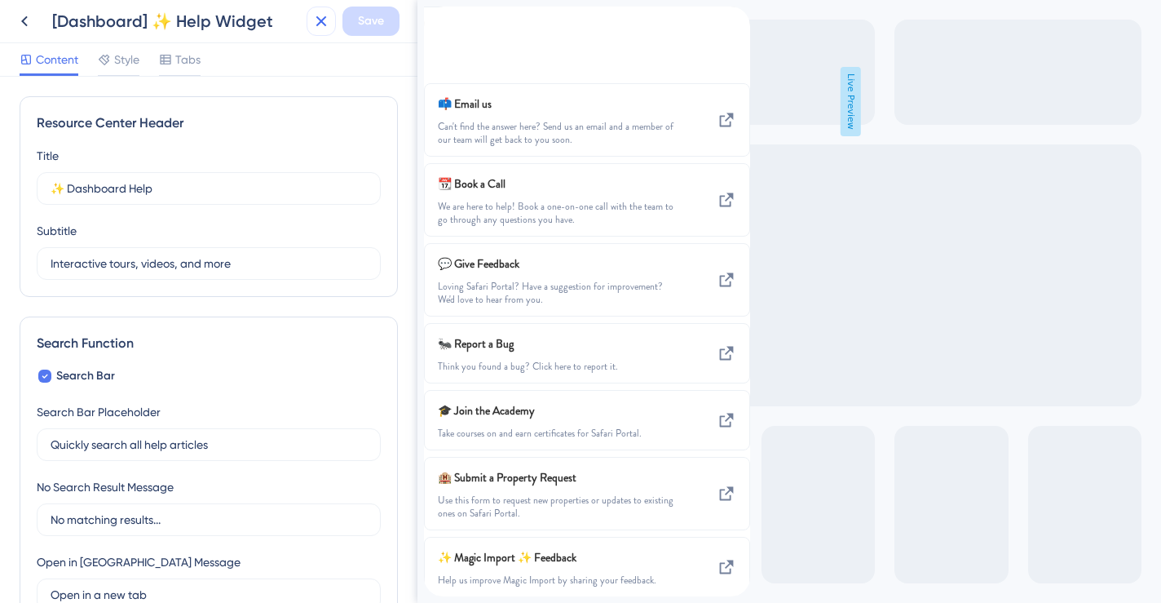
click at [309, 22] on button at bounding box center [321, 21] width 29 height 29
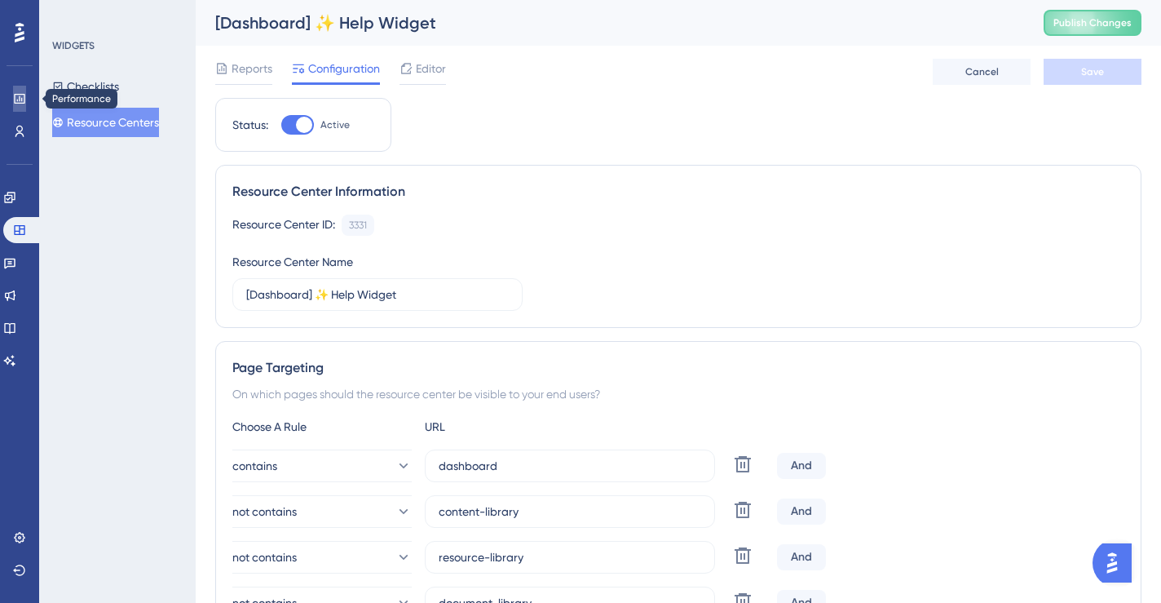
click at [17, 107] on link at bounding box center [19, 99] width 13 height 26
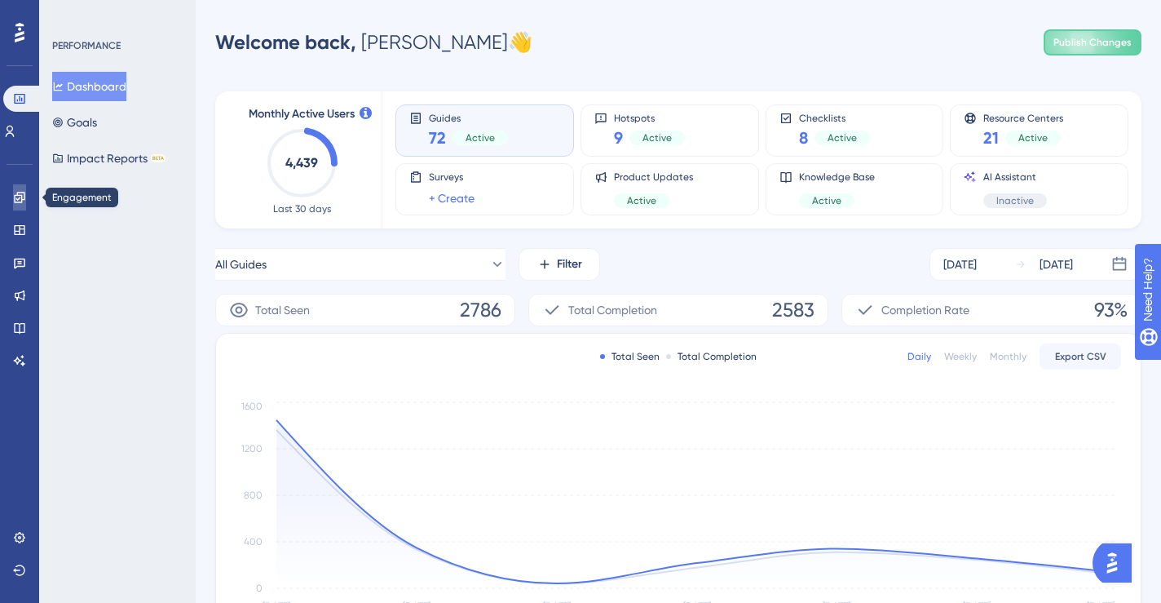
click at [24, 198] on icon at bounding box center [19, 197] width 13 height 13
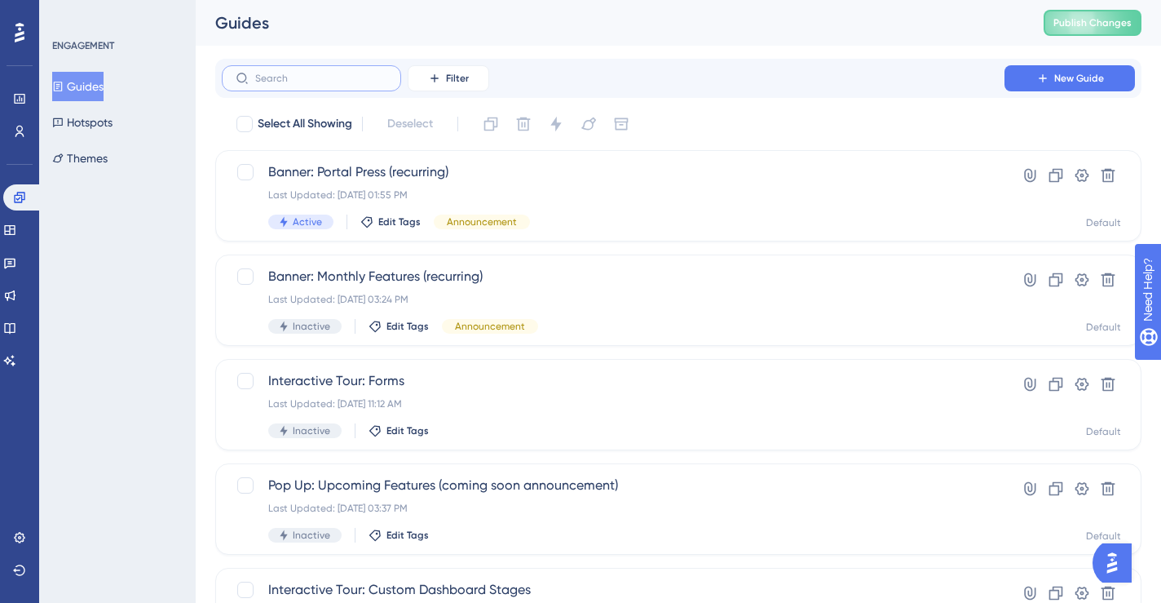
click at [292, 73] on input "text" at bounding box center [321, 78] width 132 height 11
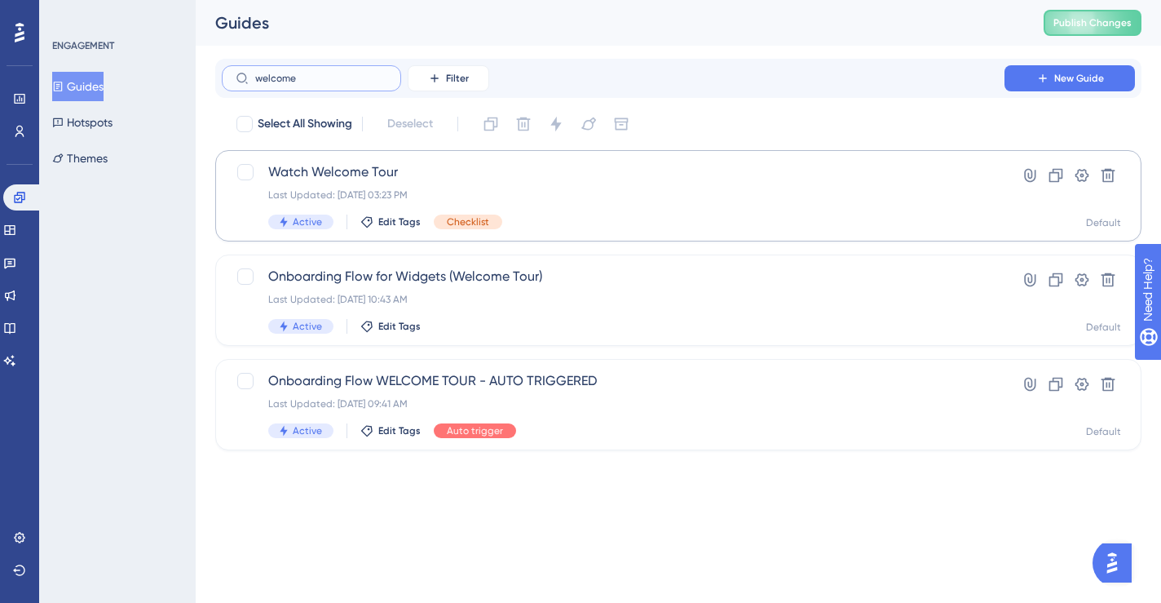
type input "welcome"
click at [478, 174] on span "Watch Welcome Tour" at bounding box center [613, 172] width 690 height 20
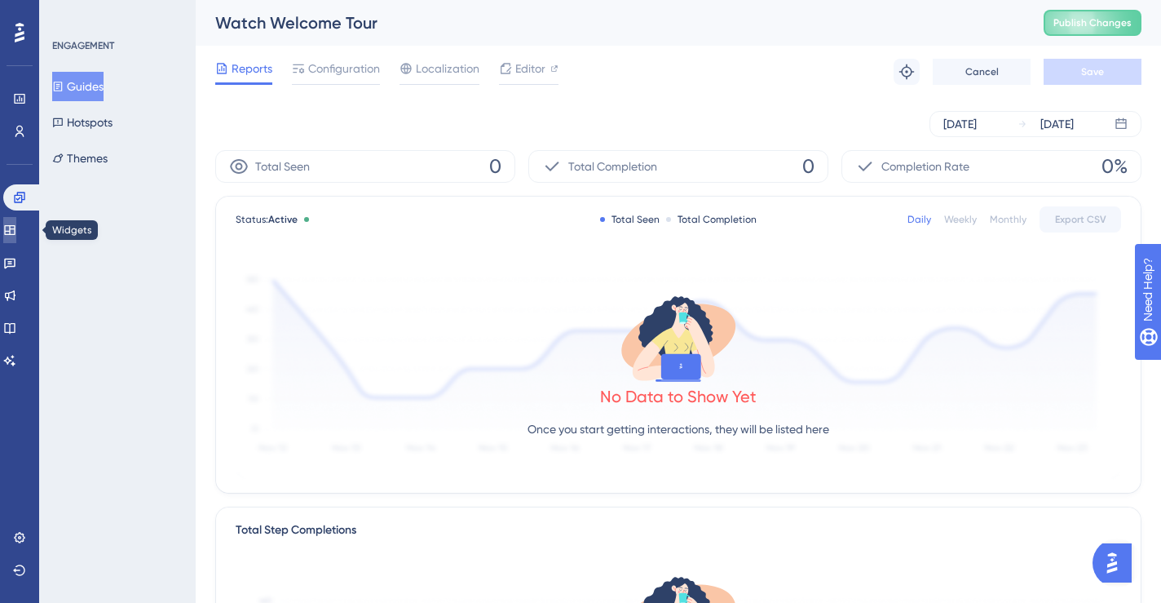
click at [16, 229] on icon at bounding box center [9, 229] width 13 height 13
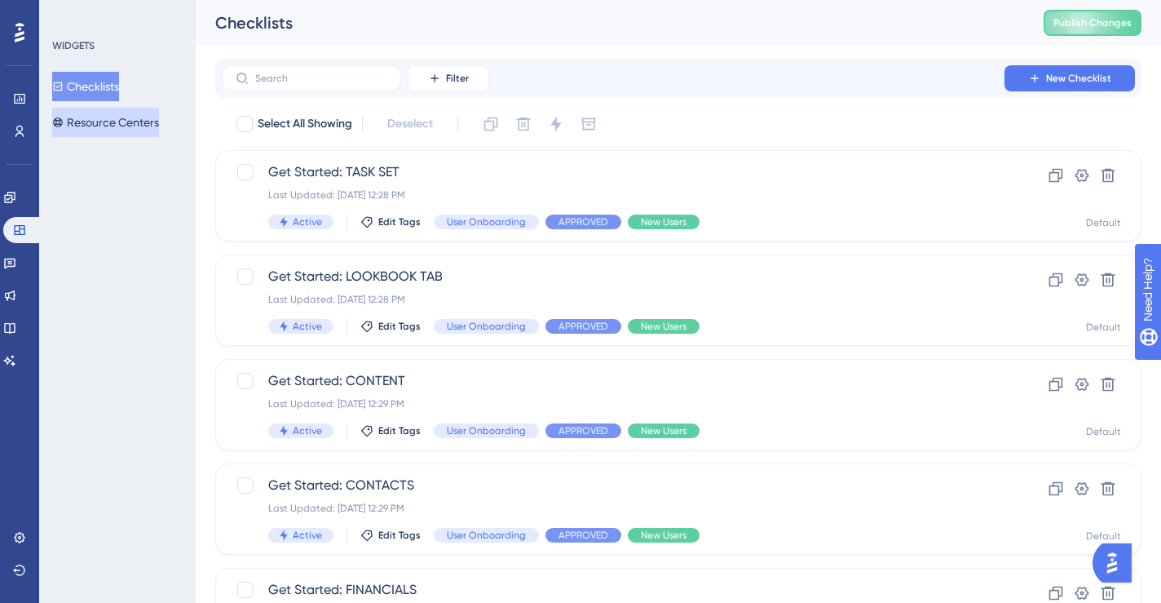
click at [128, 126] on button "Resource Centers" at bounding box center [105, 122] width 107 height 29
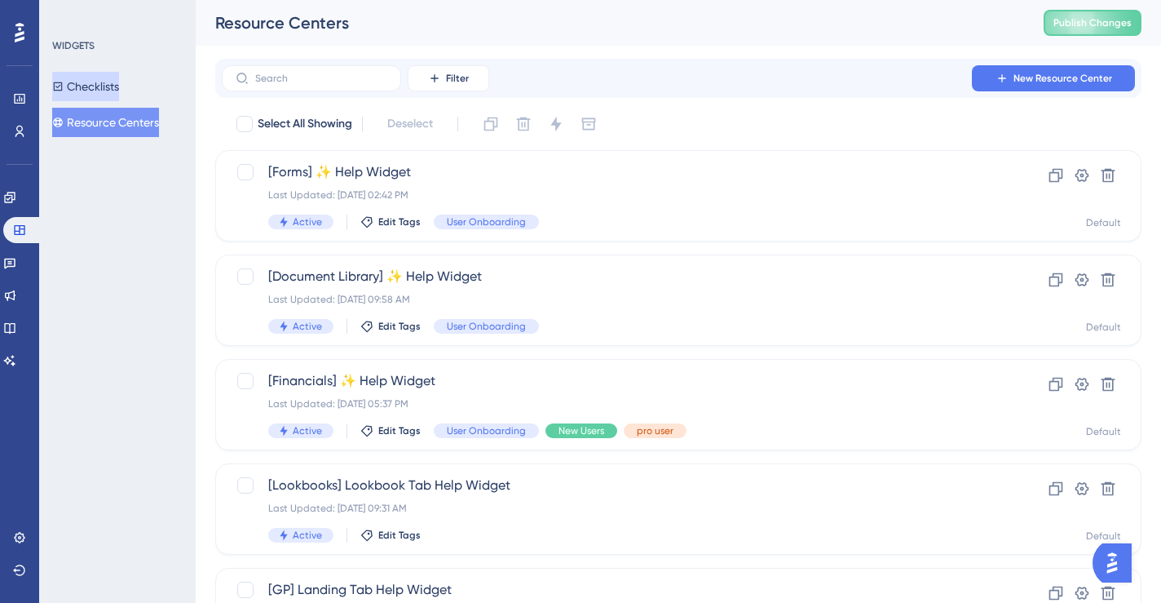
click at [117, 86] on button "Checklists" at bounding box center [85, 86] width 67 height 29
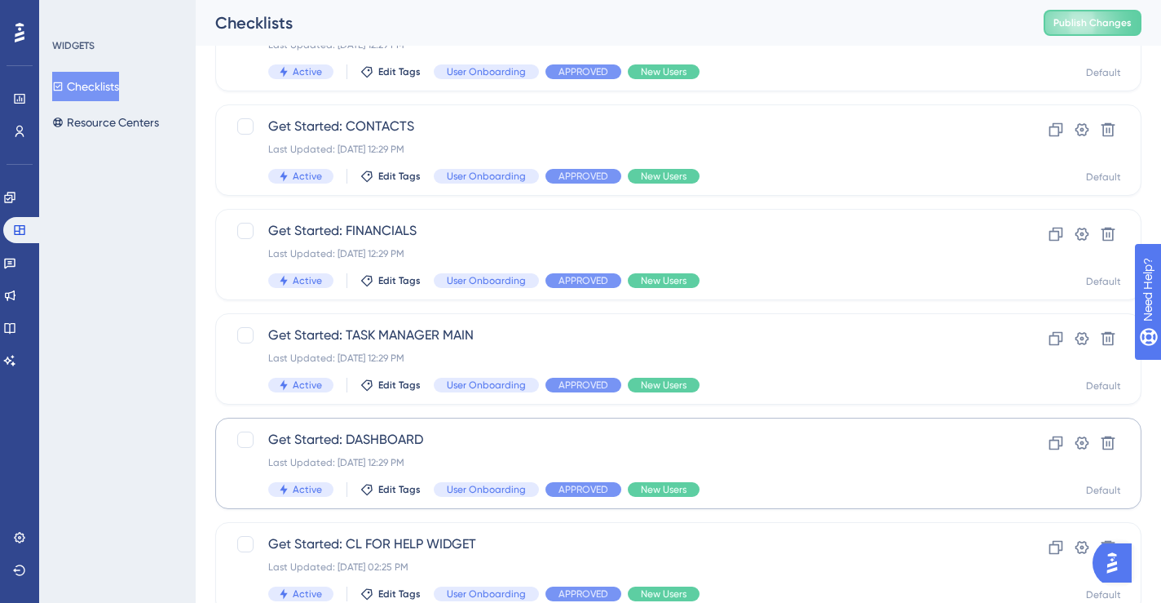
scroll to position [422, 0]
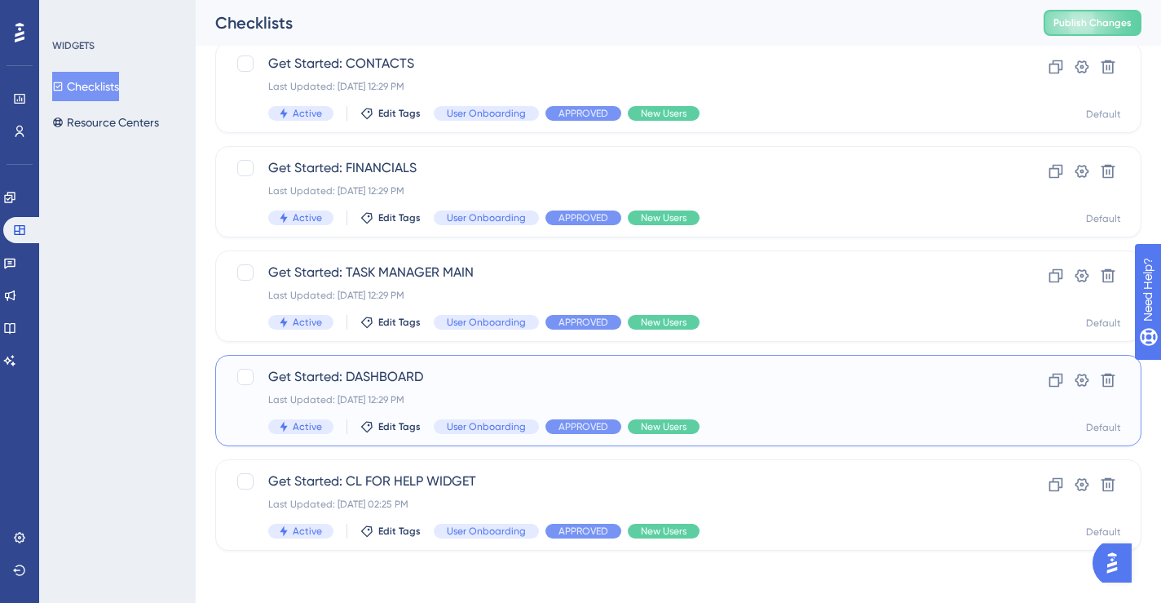
click at [400, 383] on span "Get Started: DASHBOARD" at bounding box center [613, 377] width 690 height 20
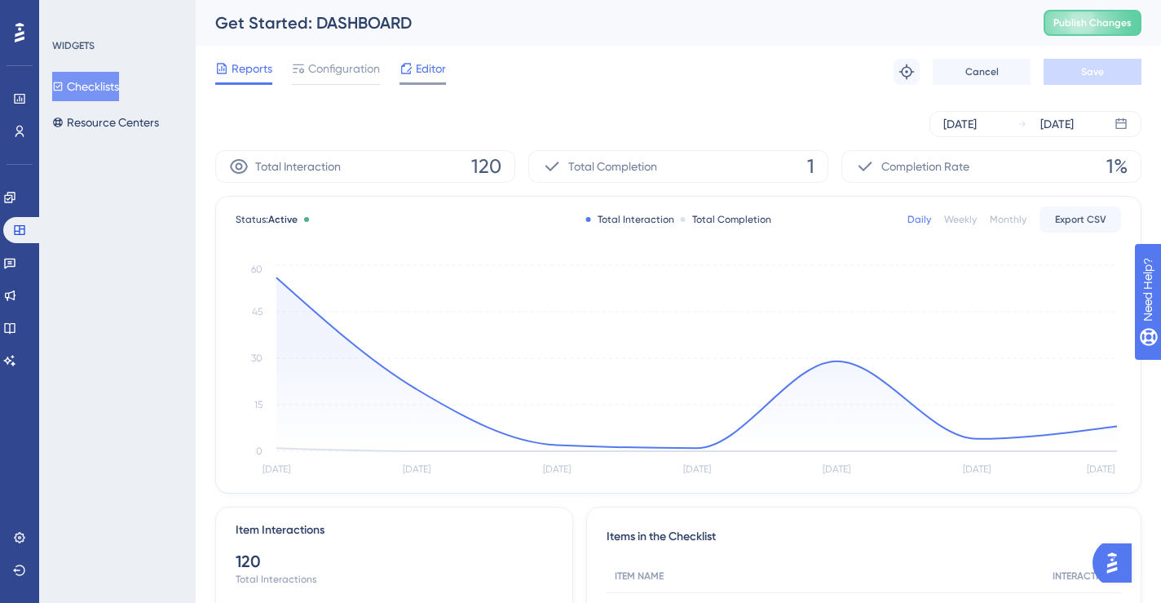
click at [409, 73] on icon at bounding box center [406, 68] width 11 height 11
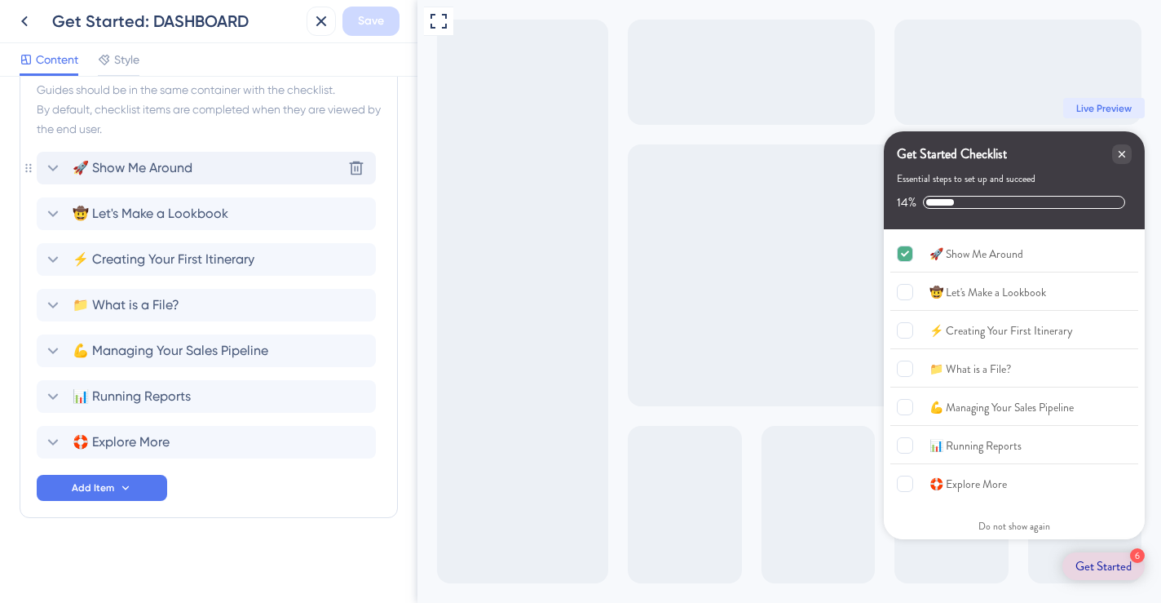
click at [157, 164] on span "🚀 Show Me Around" at bounding box center [133, 168] width 120 height 20
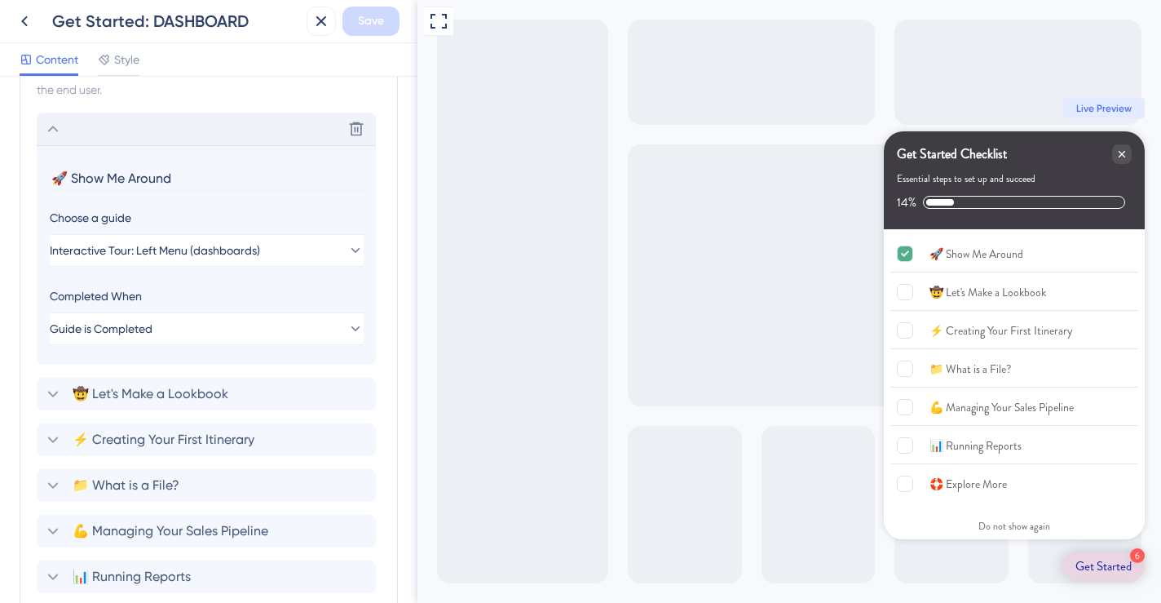
scroll to position [816, 0]
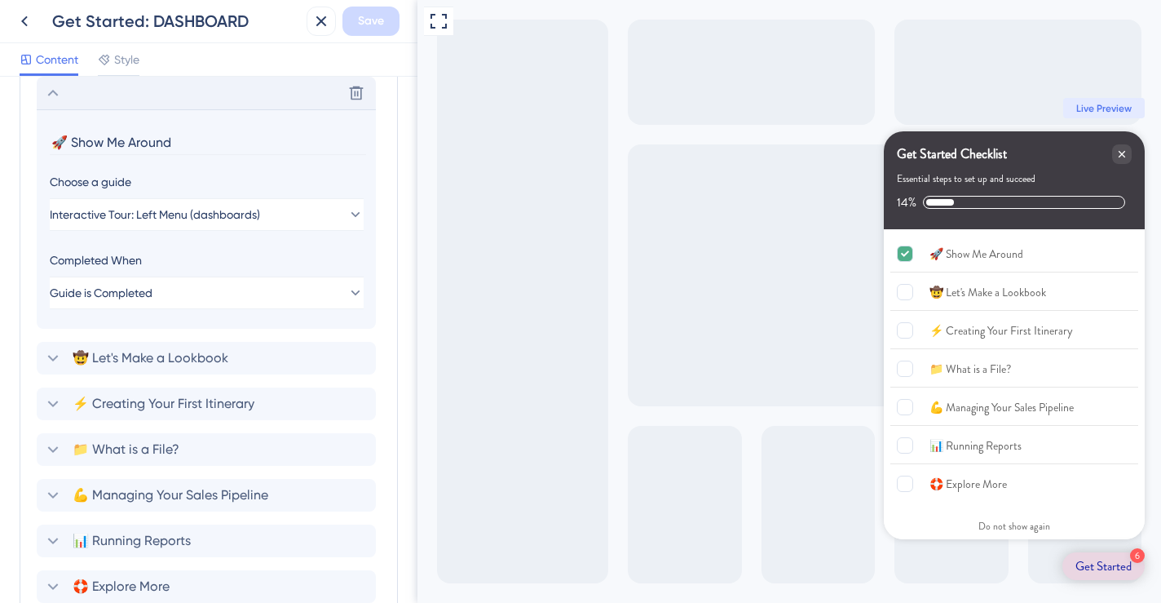
click at [54, 93] on icon at bounding box center [53, 93] width 20 height 20
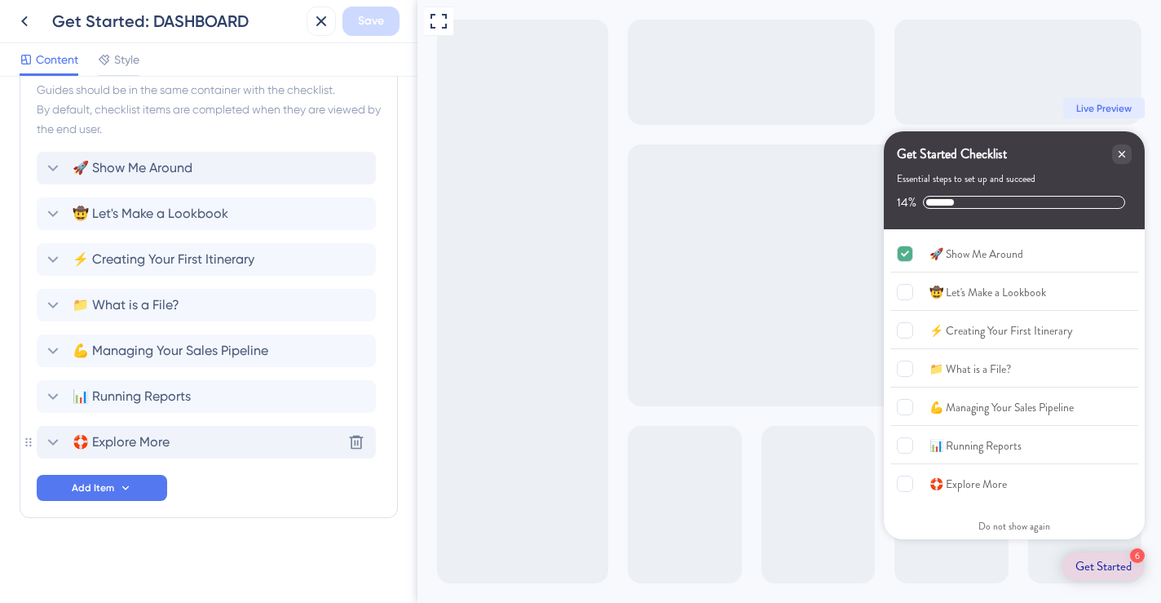
click at [99, 435] on span "🛟 Explore More" at bounding box center [121, 442] width 97 height 20
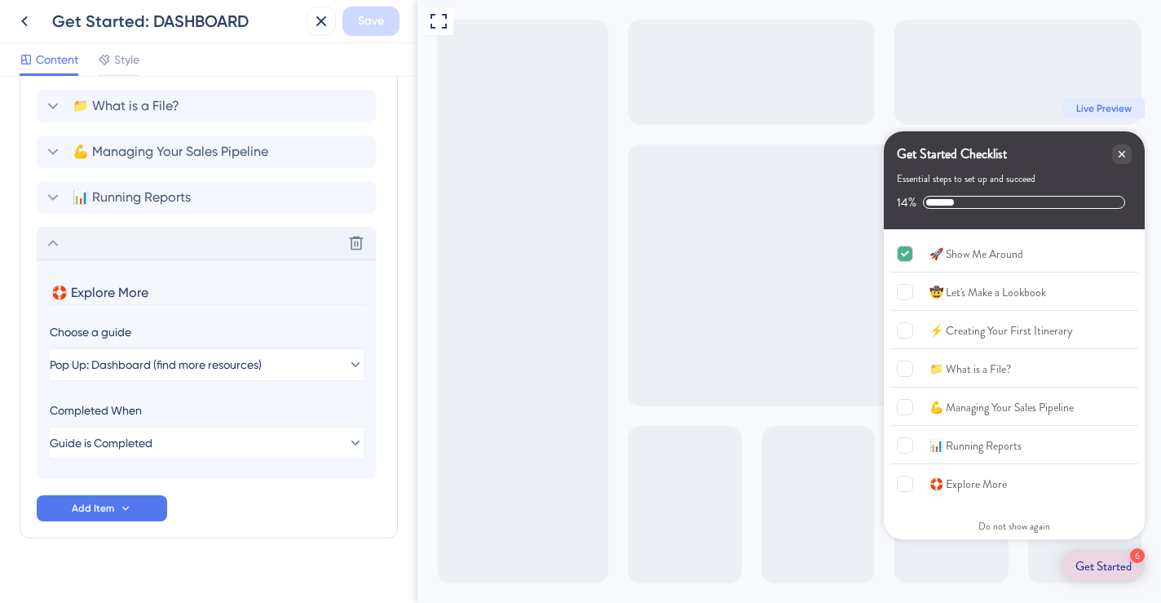
scroll to position [961, 0]
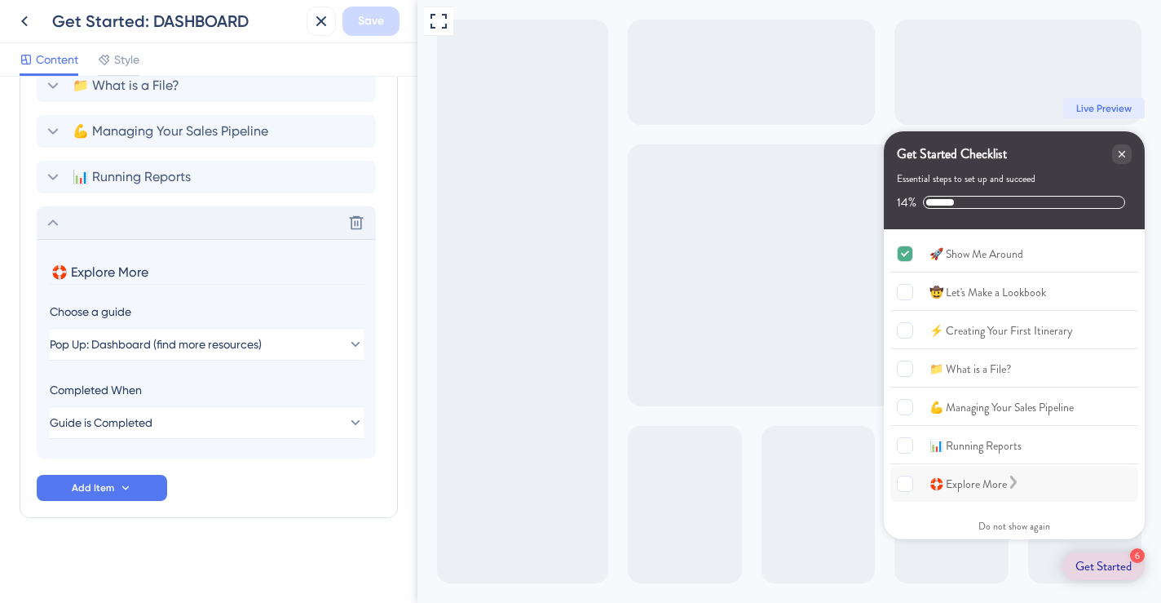
click at [970, 484] on div "🛟 Explore More" at bounding box center [968, 484] width 77 height 20
click at [323, 18] on icon at bounding box center [321, 21] width 11 height 11
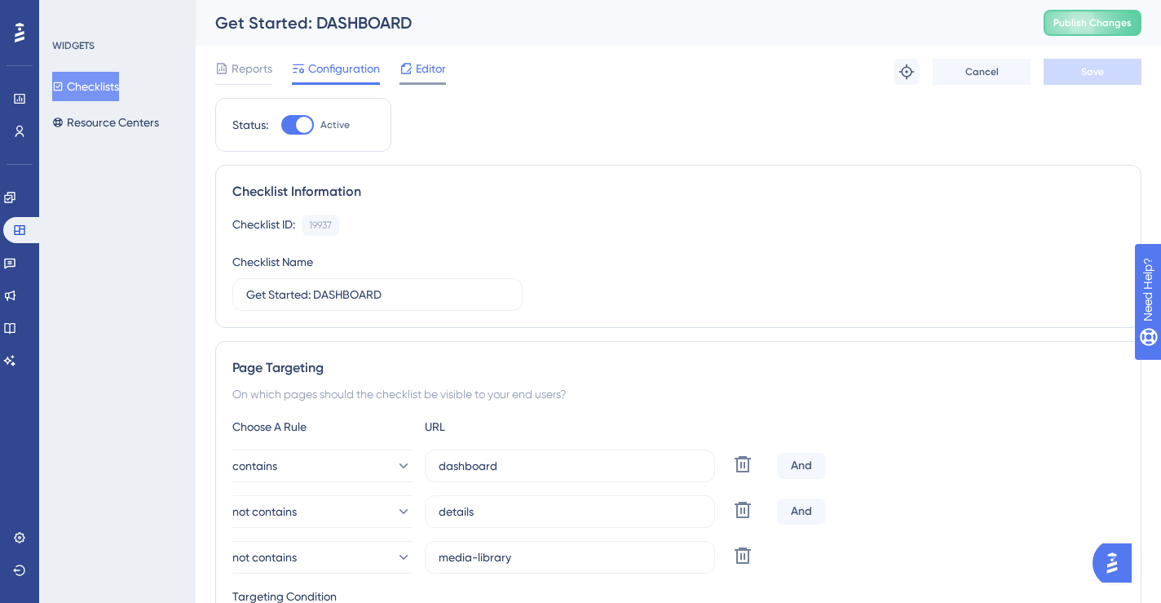
click at [415, 71] on div "Editor" at bounding box center [423, 69] width 46 height 20
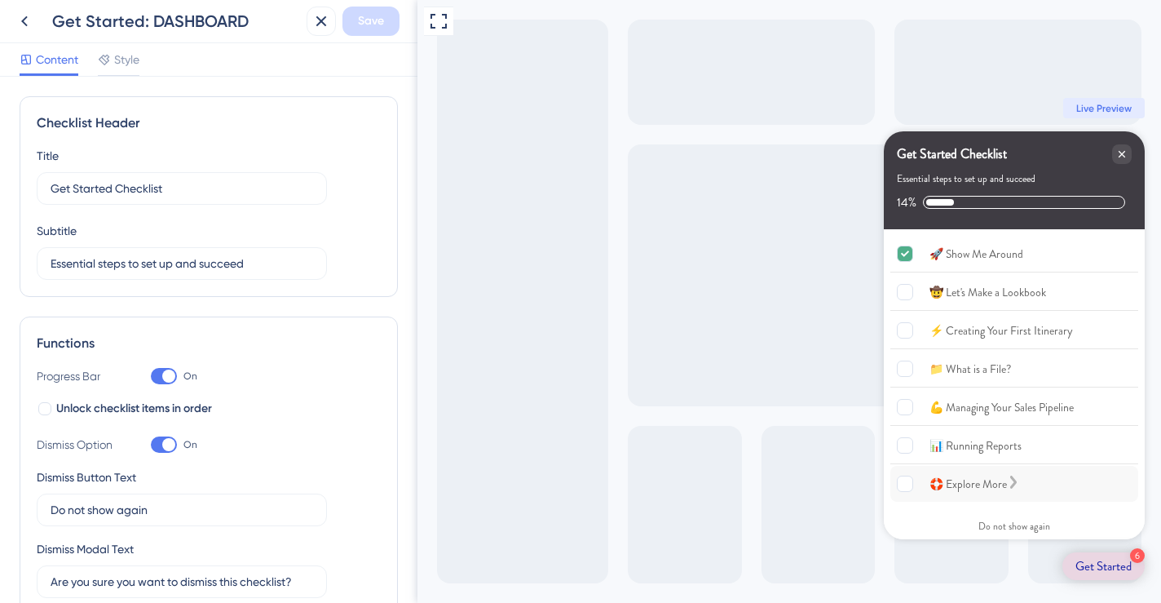
click at [970, 484] on div "🛟 Explore More" at bounding box center [968, 484] width 77 height 20
click at [1014, 295] on div "🤠 Let's Make a Lookbook" at bounding box center [988, 292] width 117 height 20
click at [980, 480] on div "🛟 Explore More" at bounding box center [968, 484] width 77 height 20
click at [28, 21] on icon at bounding box center [25, 21] width 20 height 20
